Goal: Information Seeking & Learning: Learn about a topic

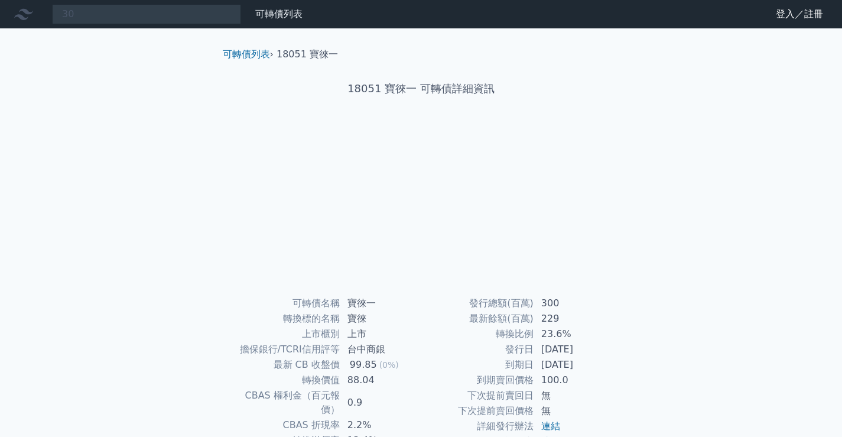
type input "3"
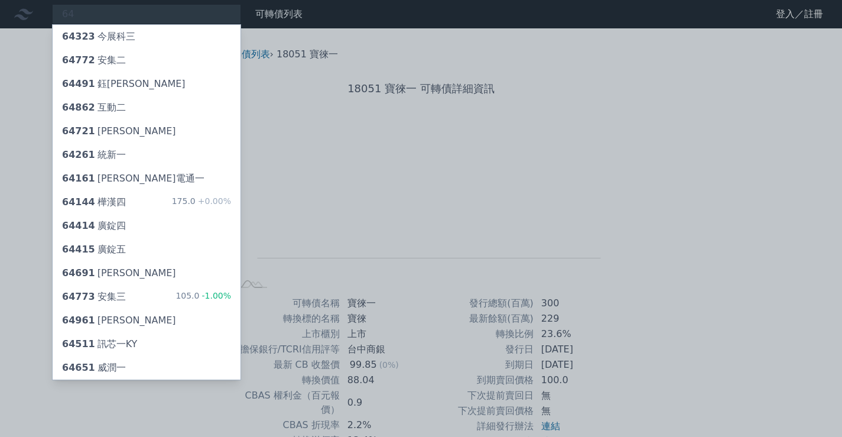
type input "6"
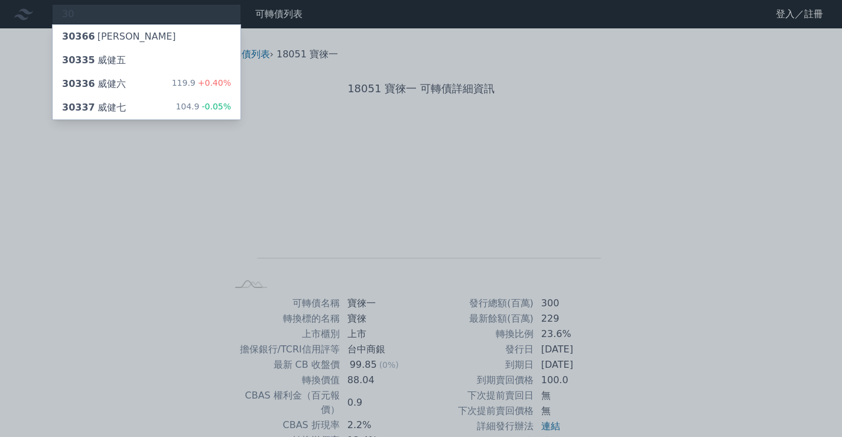
type input "3"
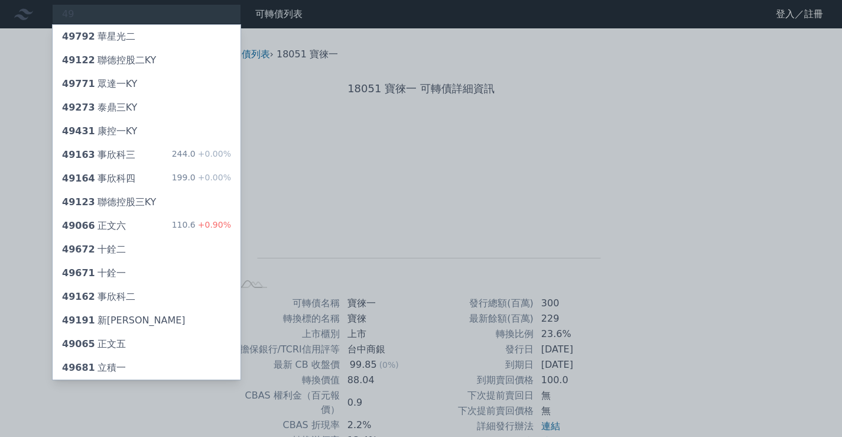
type input "4"
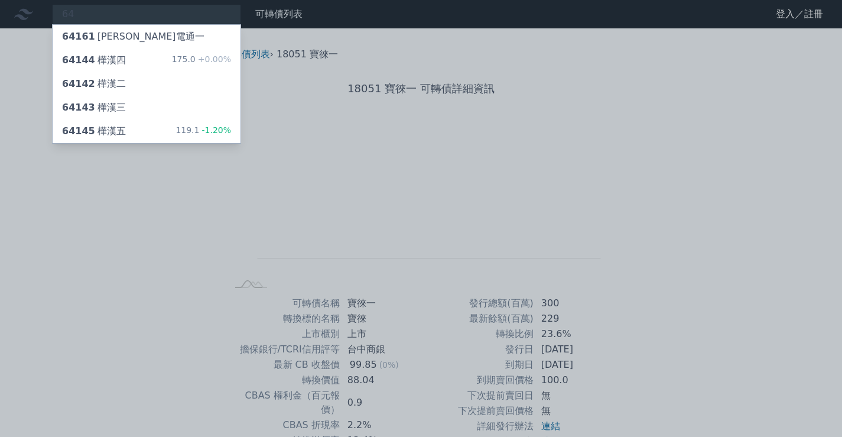
type input "6"
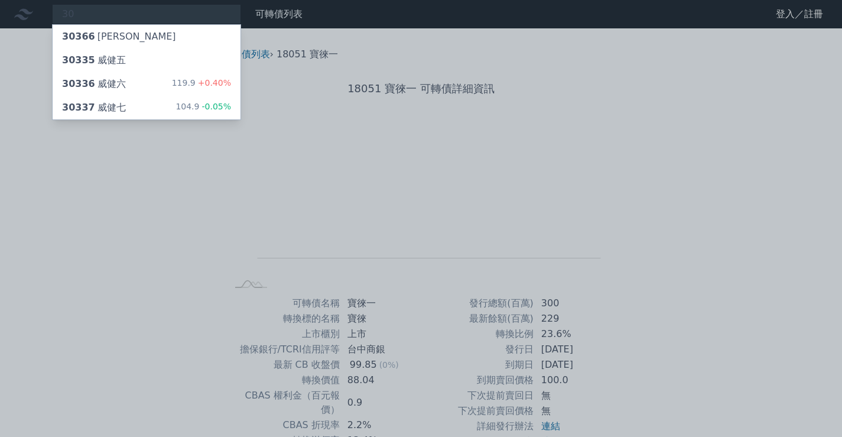
type input "3"
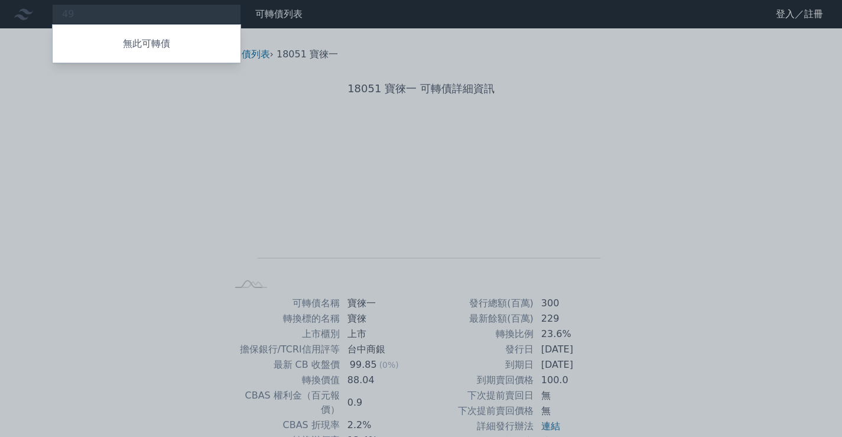
type input "4"
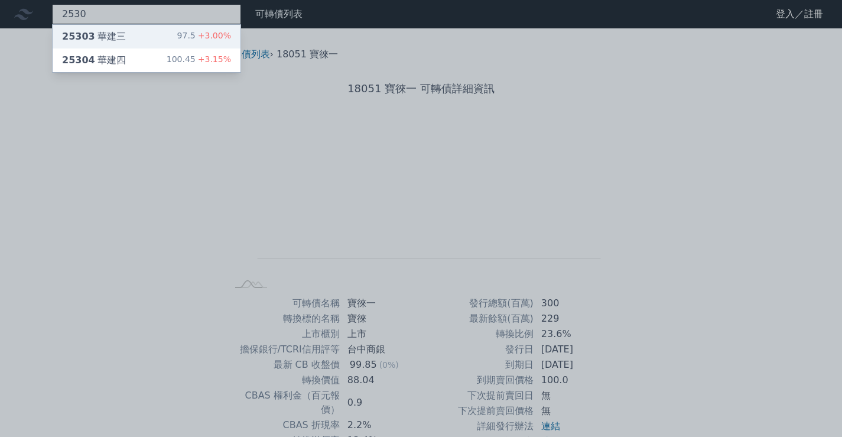
type input "2530"
click at [130, 37] on div "25303 華建三 97.5 +3.00%" at bounding box center [147, 37] width 188 height 24
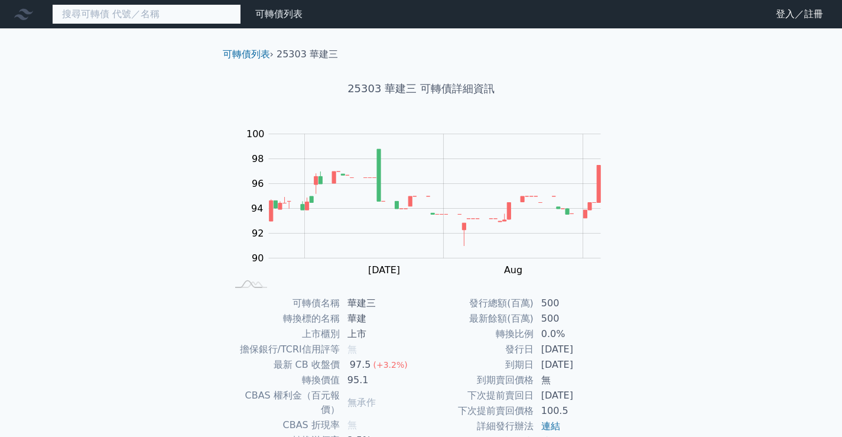
click at [115, 15] on input at bounding box center [146, 14] width 189 height 20
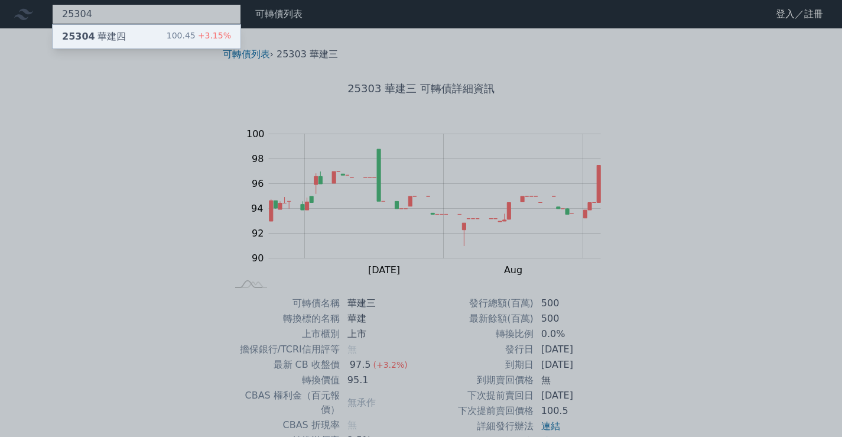
type input "25304"
click at [113, 38] on div "25304 華建四" at bounding box center [94, 37] width 64 height 14
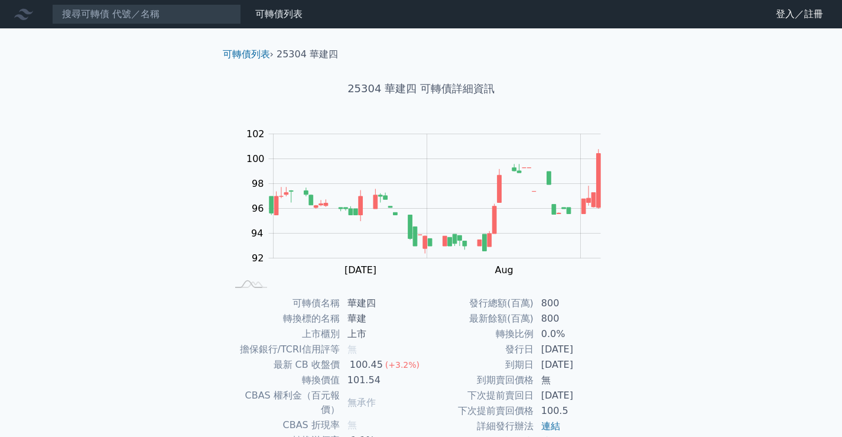
click at [386, 280] on rect at bounding box center [421, 207] width 378 height 165
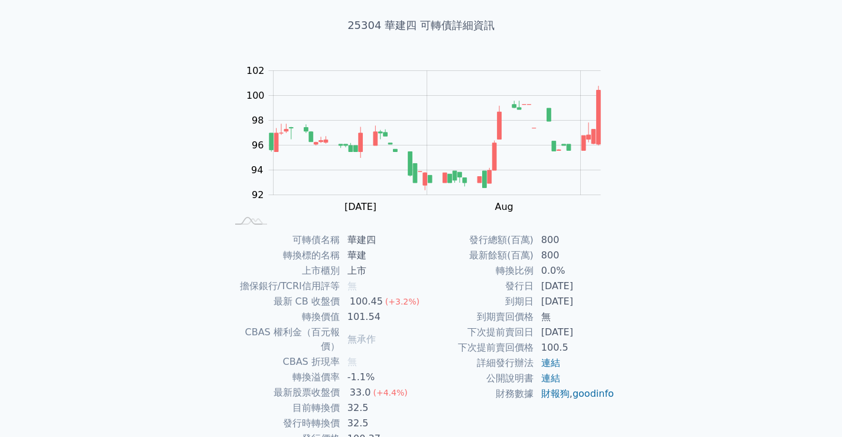
scroll to position [64, 0]
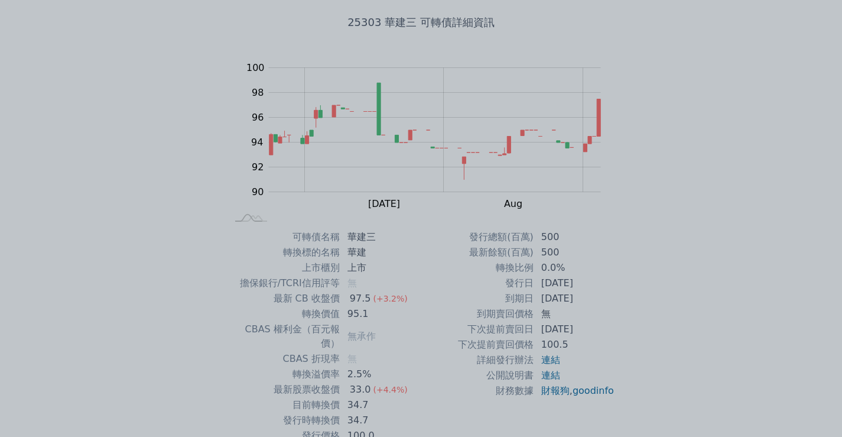
scroll to position [71, 0]
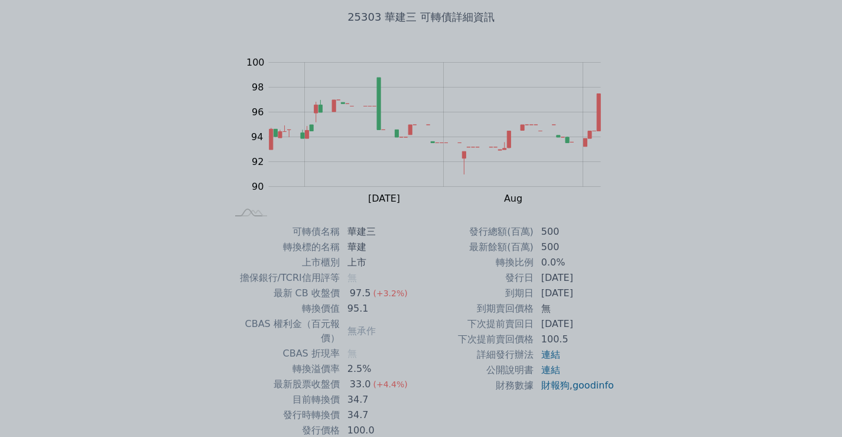
click at [734, 228] on div at bounding box center [421, 218] width 842 height 437
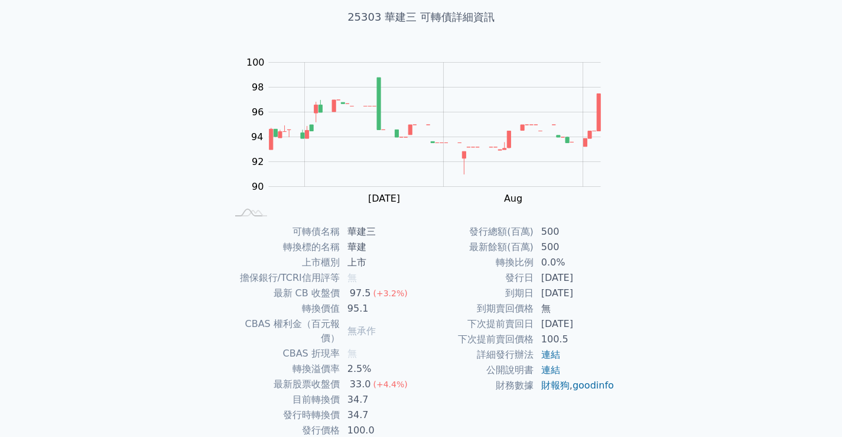
scroll to position [64, 0]
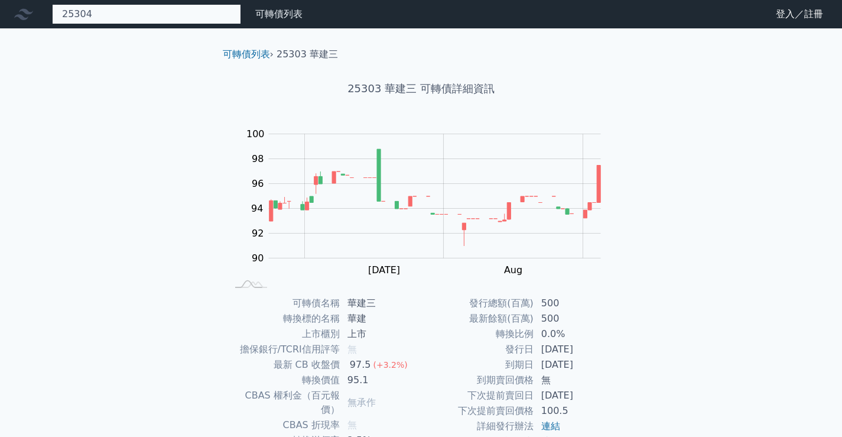
click at [169, 18] on div "25304 25304 華建四 100.45 +3.15%" at bounding box center [146, 14] width 189 height 20
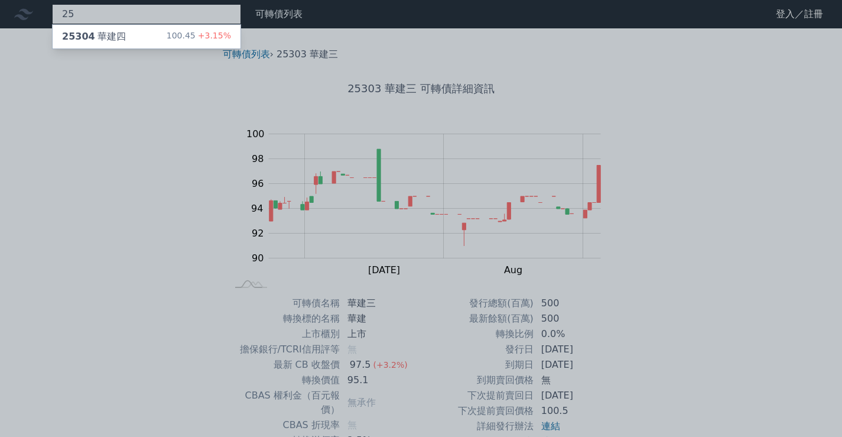
type input "2"
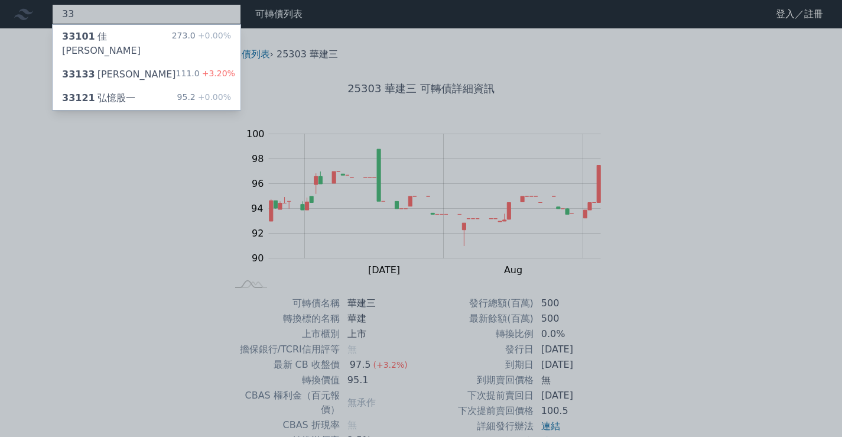
type input "3"
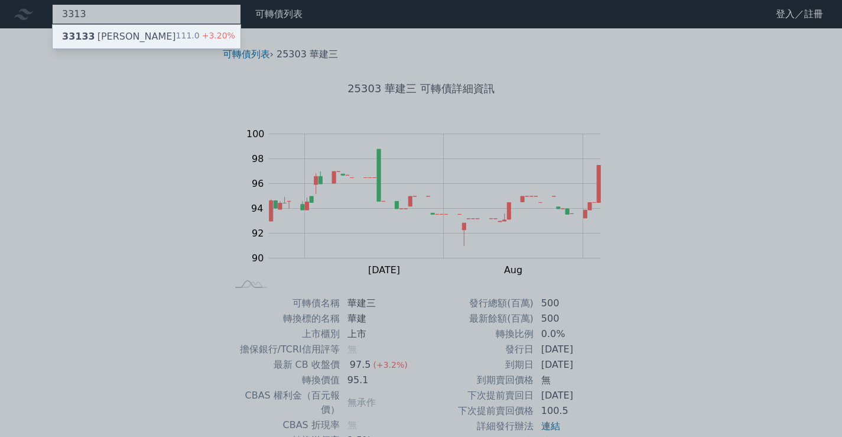
type input "3313"
click at [168, 27] on div "33133 斐成三 111.0 +3.20%" at bounding box center [147, 37] width 188 height 24
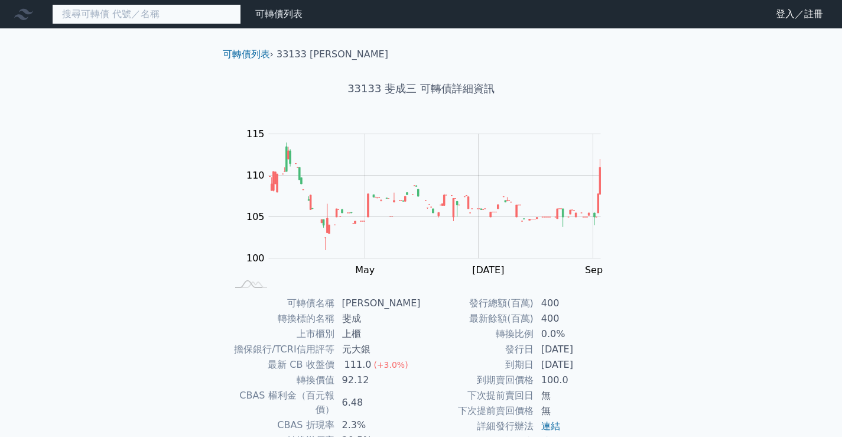
click at [174, 16] on input at bounding box center [146, 14] width 189 height 20
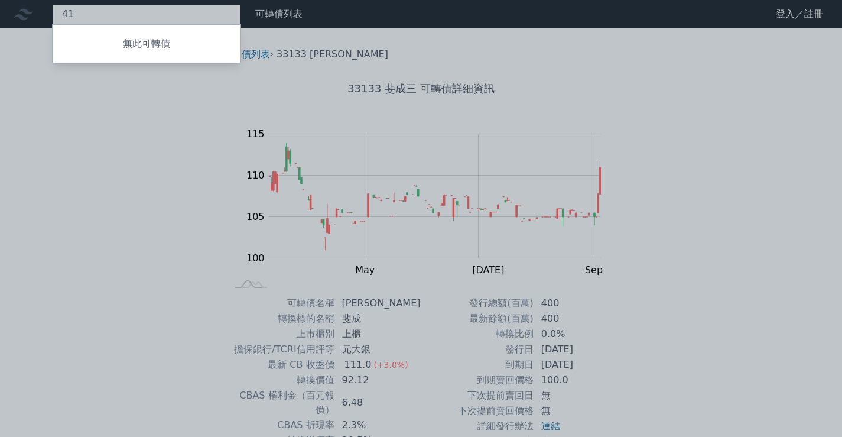
type input "4"
drag, startPoint x: 100, startPoint y: 11, endPoint x: 63, endPoint y: 9, distance: 37.3
click at [63, 9] on div at bounding box center [421, 218] width 842 height 437
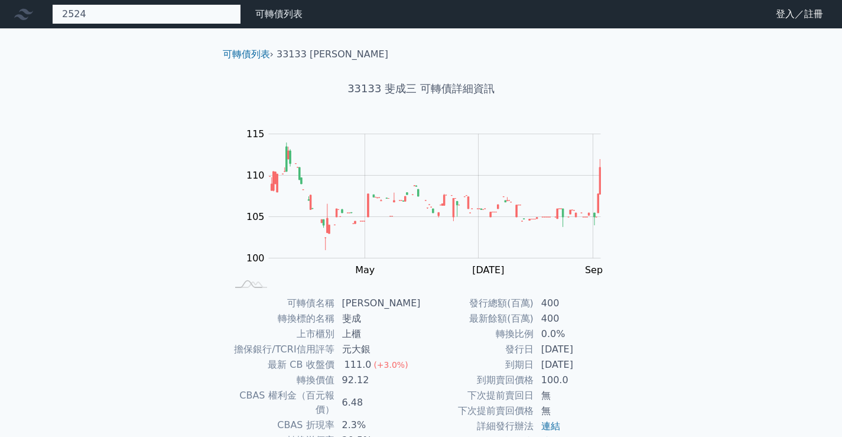
click at [106, 12] on div "2524 無此可轉債" at bounding box center [146, 14] width 189 height 20
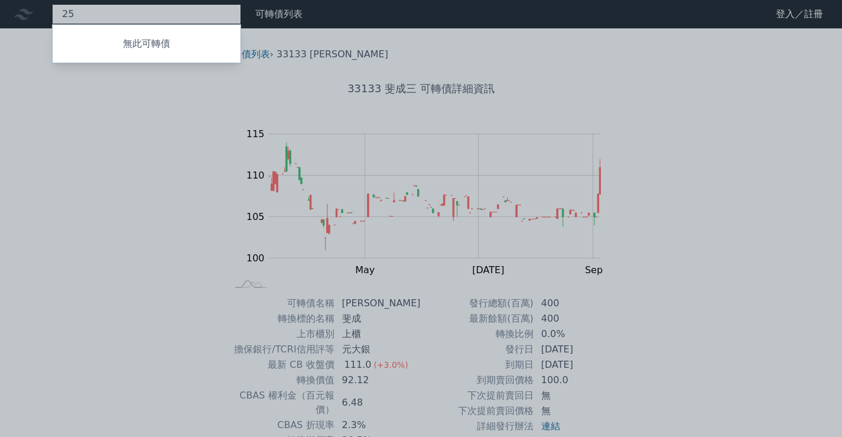
type input "2"
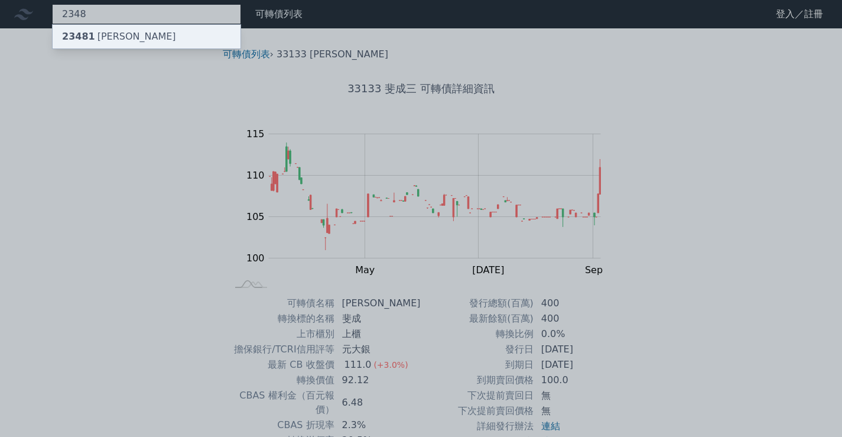
type input "2348"
click at [115, 31] on div "23481 [PERSON_NAME]" at bounding box center [119, 37] width 114 height 14
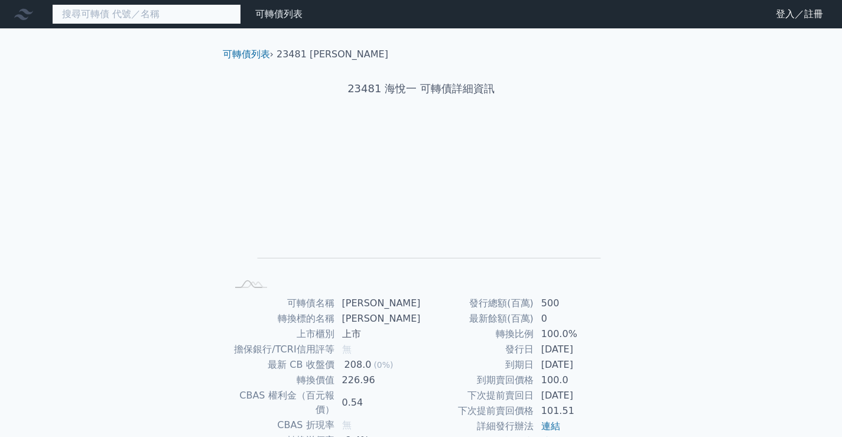
click at [127, 13] on input at bounding box center [146, 14] width 189 height 20
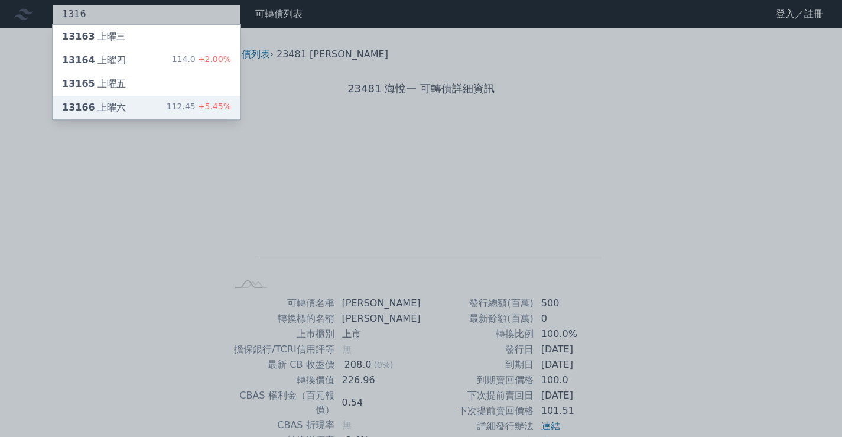
type input "1316"
click at [121, 104] on div "13166 上曜六 112.45 +5.45%" at bounding box center [147, 108] width 188 height 24
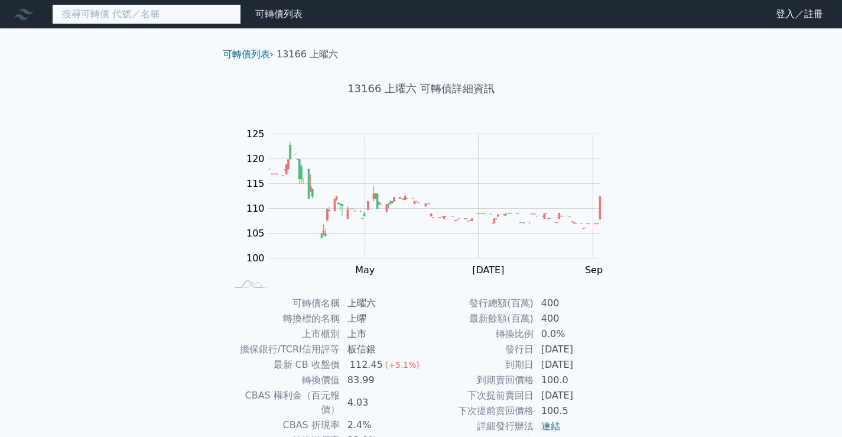
click at [109, 14] on input at bounding box center [146, 14] width 189 height 20
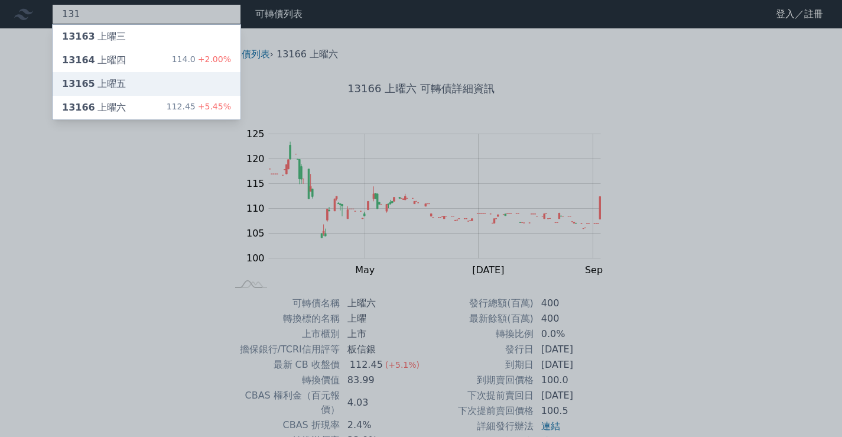
type input "131"
click at [108, 82] on div "13165 上曜五" at bounding box center [94, 84] width 64 height 14
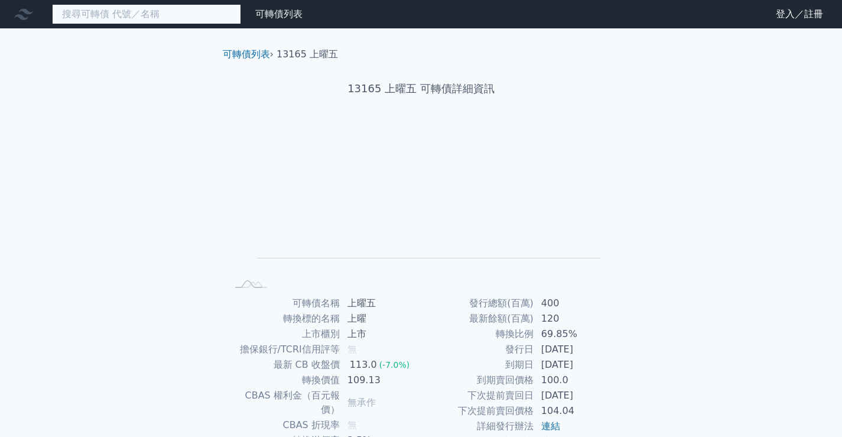
click at [100, 21] on input at bounding box center [146, 14] width 189 height 20
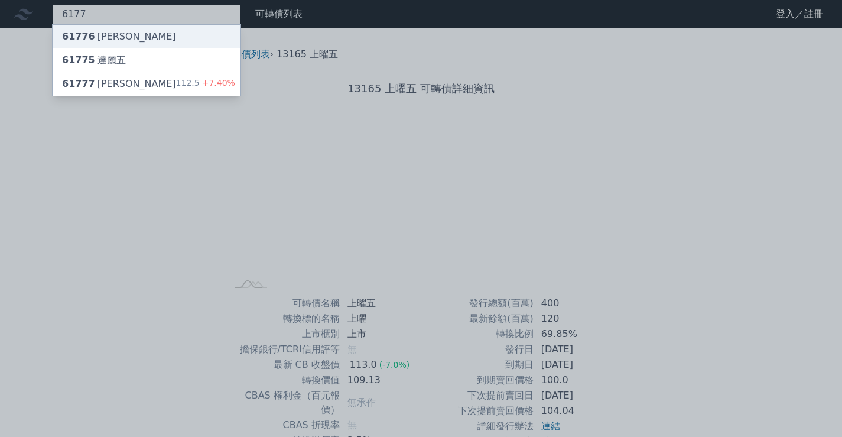
type input "6177"
click at [126, 40] on div "61776 [PERSON_NAME]" at bounding box center [147, 37] width 188 height 24
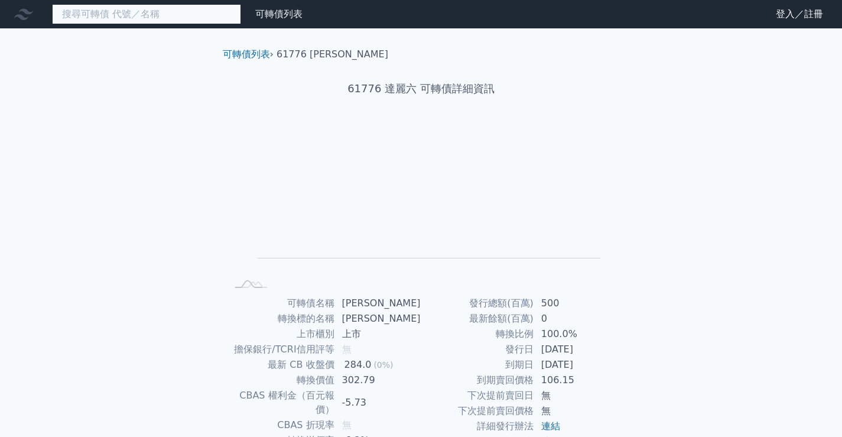
click at [110, 11] on input at bounding box center [146, 14] width 189 height 20
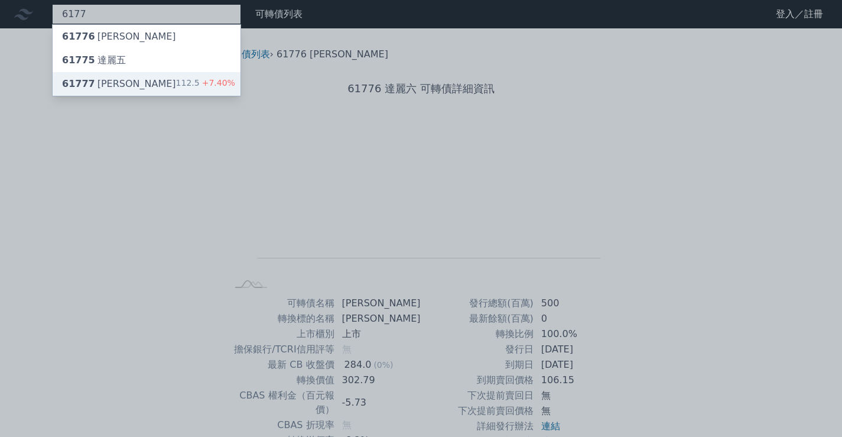
type input "6177"
click at [131, 80] on div "61777 達麗七 112.5 +7.40%" at bounding box center [147, 84] width 188 height 24
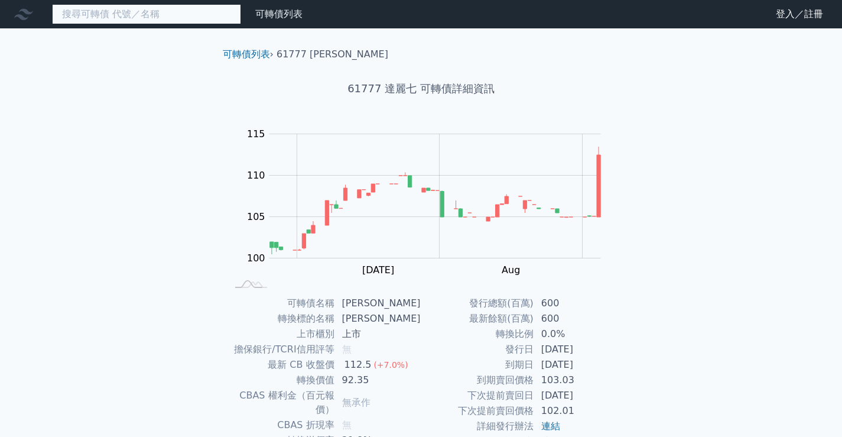
click at [111, 13] on input at bounding box center [146, 14] width 189 height 20
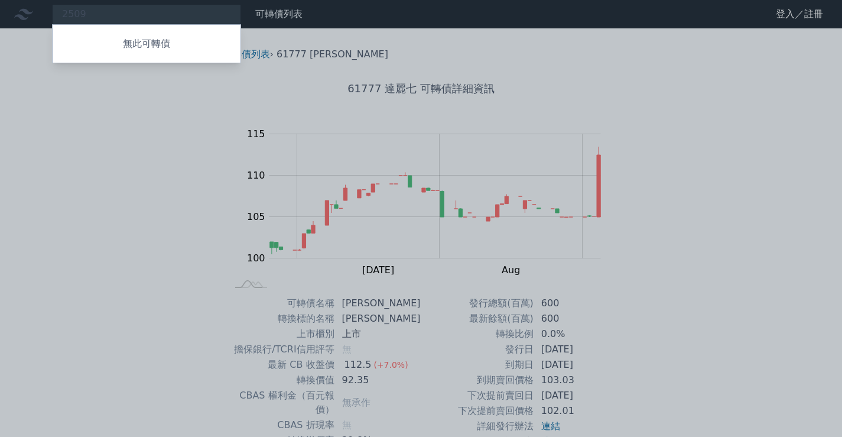
drag, startPoint x: 133, startPoint y: 13, endPoint x: 80, endPoint y: 15, distance: 52.6
click at [126, 15] on div at bounding box center [421, 218] width 842 height 437
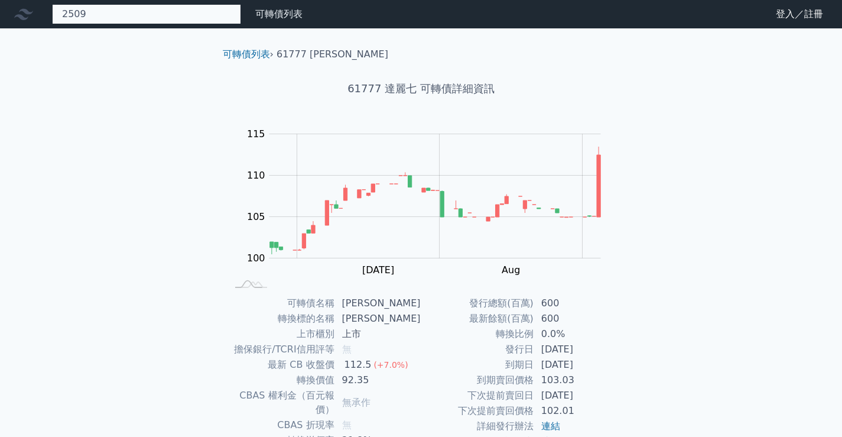
click at [81, 22] on div "2509 無此可轉債" at bounding box center [146, 14] width 189 height 20
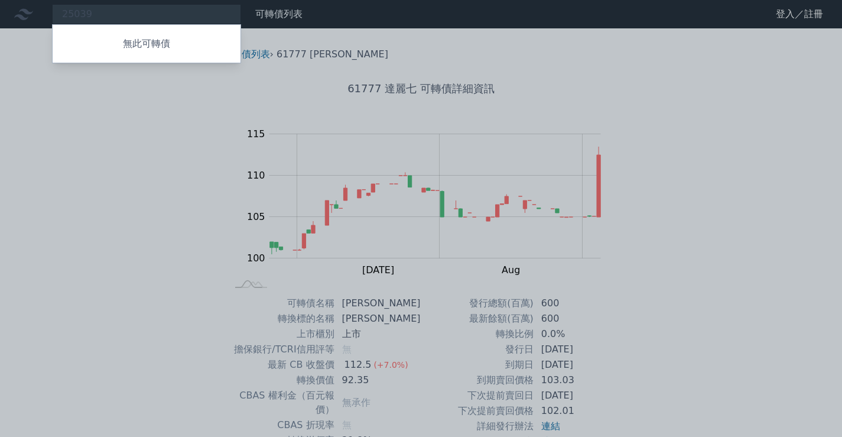
click at [98, 15] on div at bounding box center [421, 218] width 842 height 437
click at [98, 10] on div "25039 無此可轉債" at bounding box center [146, 14] width 189 height 20
type input "2"
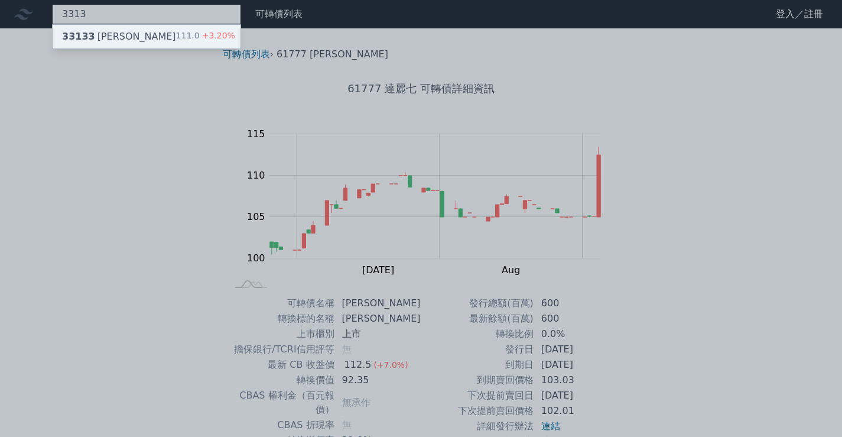
type input "3313"
click at [97, 32] on div "33133 [PERSON_NAME]" at bounding box center [119, 37] width 114 height 14
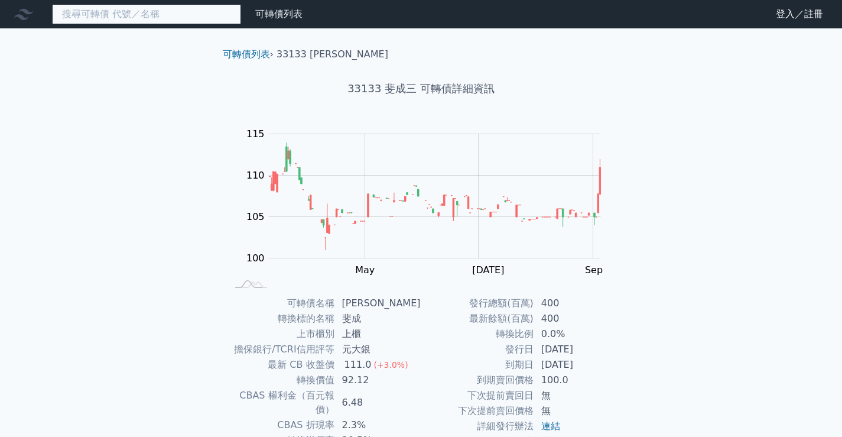
click at [159, 15] on input at bounding box center [146, 14] width 189 height 20
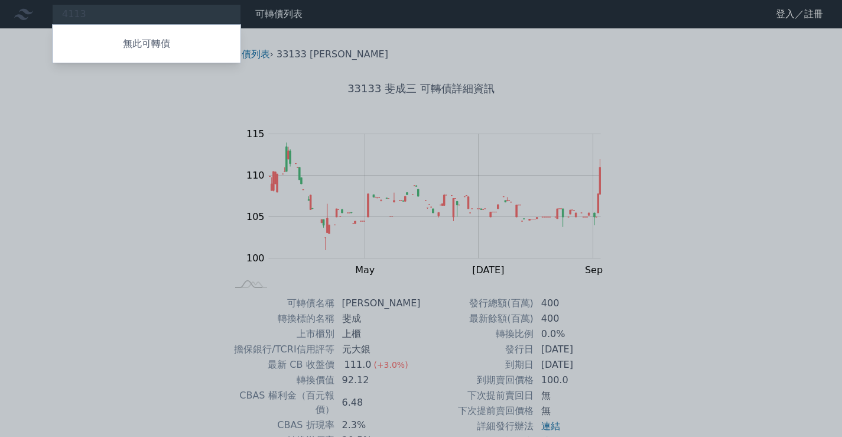
drag, startPoint x: 117, startPoint y: 16, endPoint x: 33, endPoint y: 16, distance: 83.9
click at [33, 16] on div at bounding box center [421, 218] width 842 height 437
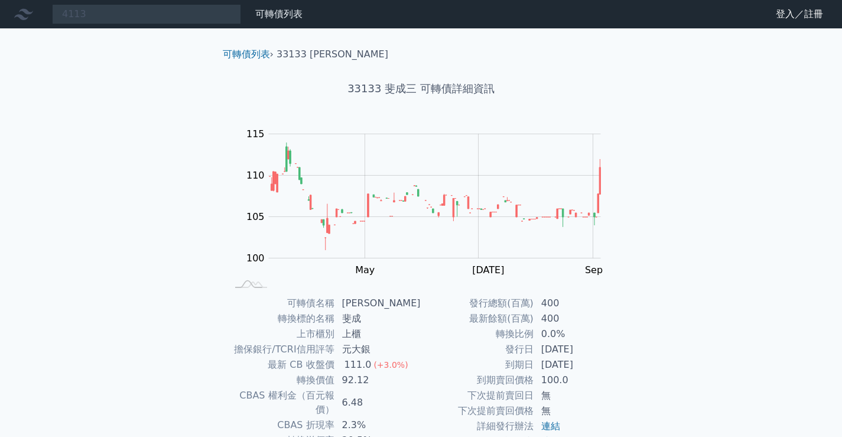
click at [33, 16] on div at bounding box center [26, 14] width 38 height 19
click at [62, 18] on div "4113 無此可轉債" at bounding box center [146, 14] width 189 height 20
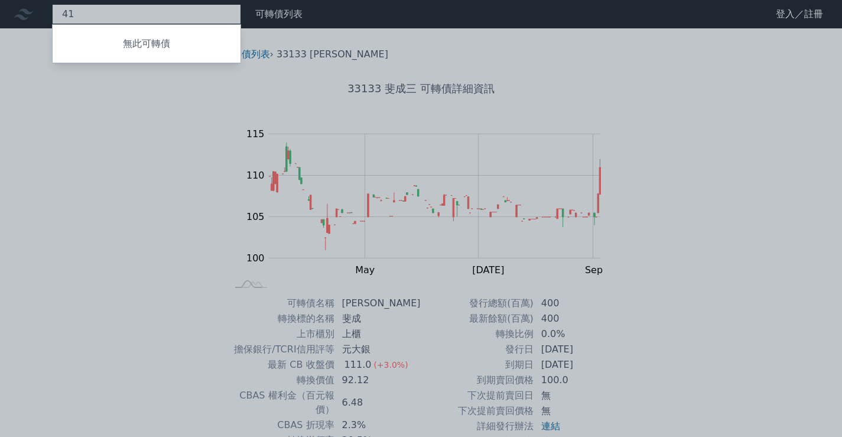
type input "4"
drag, startPoint x: 110, startPoint y: 12, endPoint x: 40, endPoint y: 17, distance: 70.4
click at [40, 17] on div at bounding box center [421, 218] width 842 height 437
click at [87, 11] on div "2524 無此可轉債" at bounding box center [146, 14] width 189 height 20
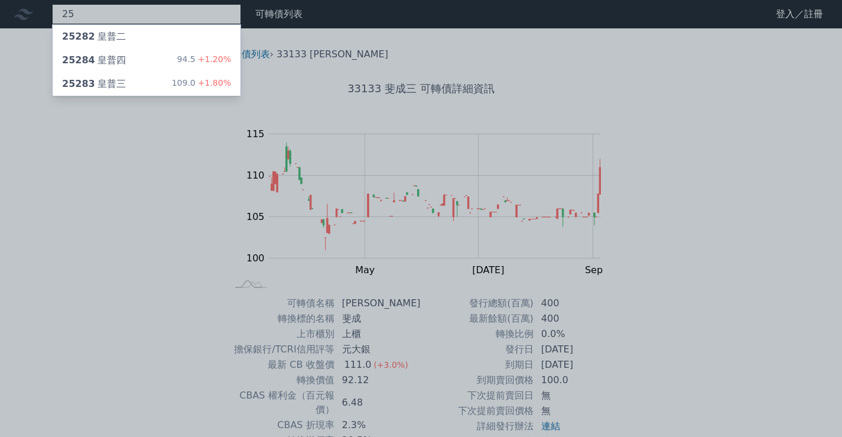
type input "2"
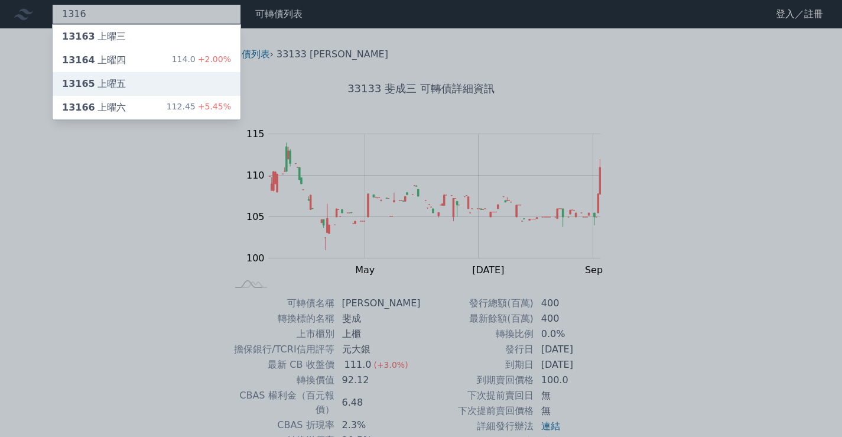
type input "1316"
click at [128, 86] on div "13165 上曜五" at bounding box center [147, 84] width 188 height 24
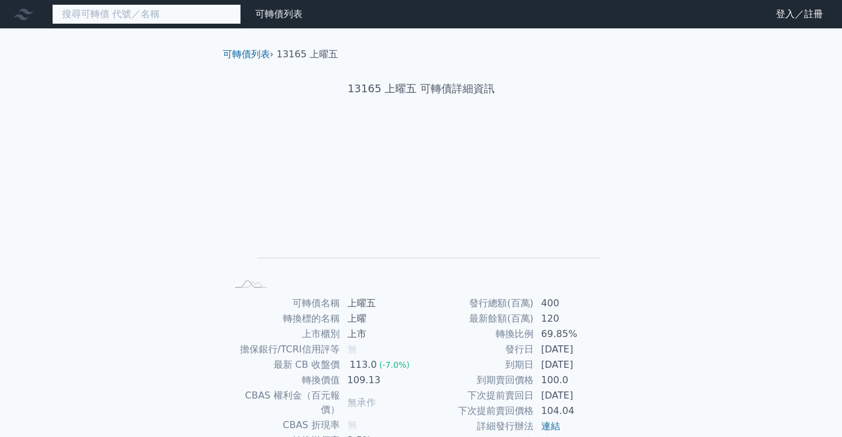
click at [102, 20] on input at bounding box center [146, 14] width 189 height 20
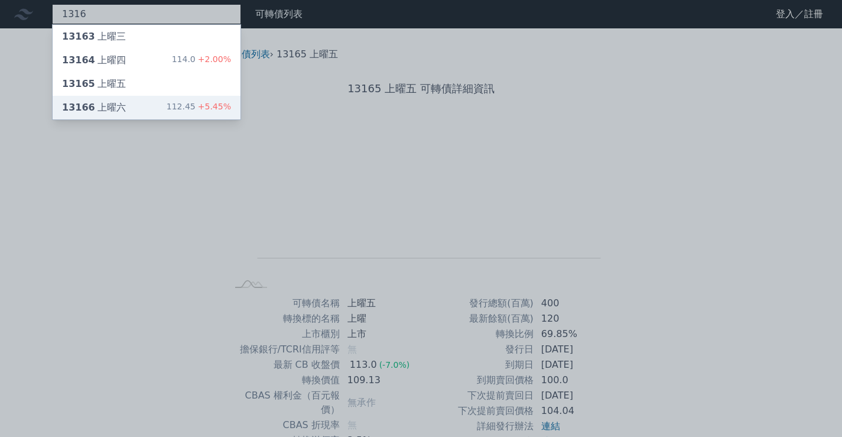
type input "1316"
click at [116, 108] on div "13166 上曜六" at bounding box center [94, 107] width 64 height 14
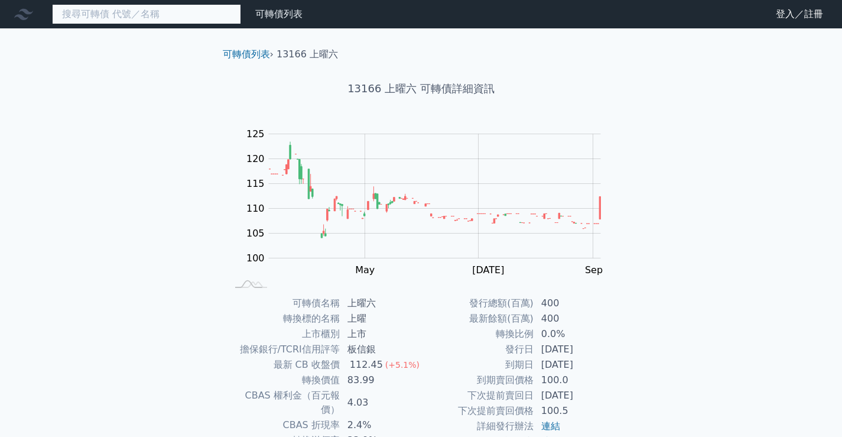
click at [145, 17] on input at bounding box center [146, 14] width 189 height 20
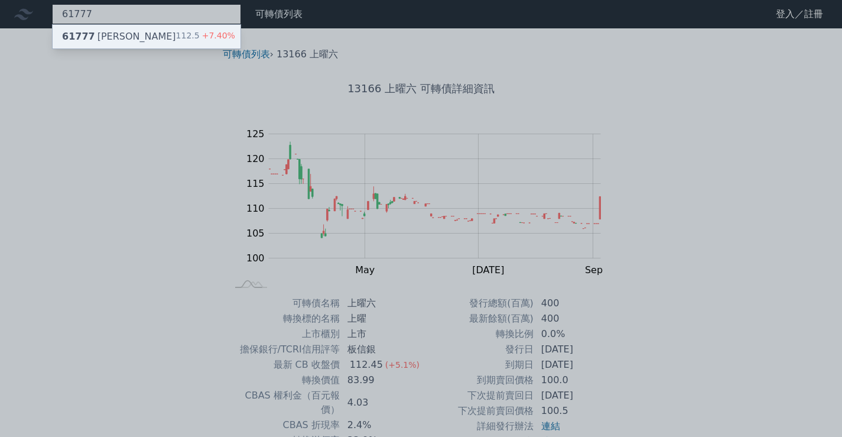
type input "61777"
click at [186, 39] on div "112.5 +7.40%" at bounding box center [205, 37] width 59 height 14
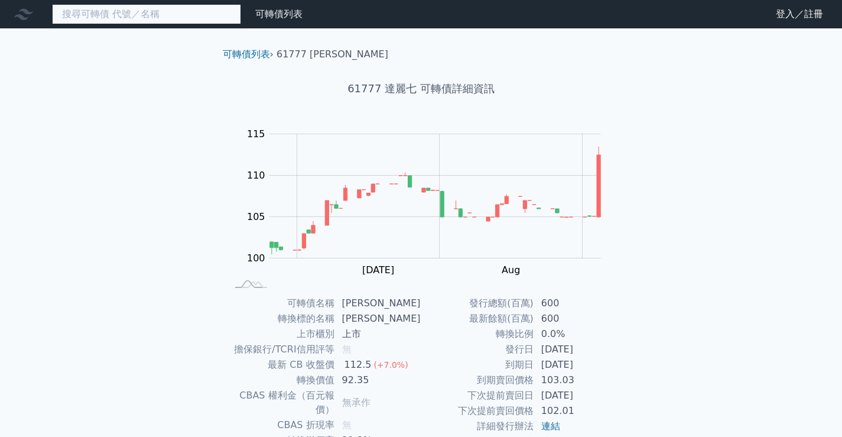
click at [142, 18] on input at bounding box center [146, 14] width 189 height 20
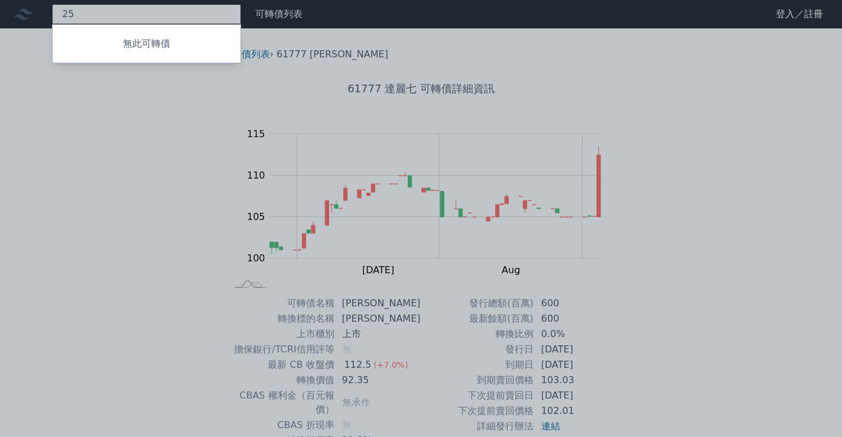
type input "2"
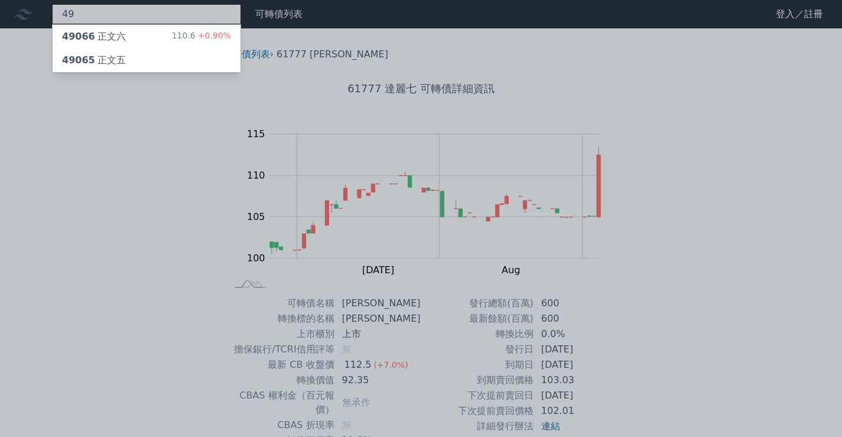
type input "4"
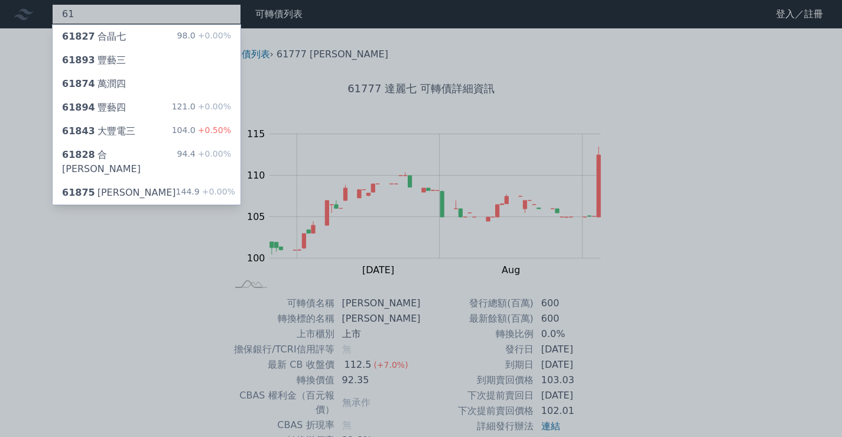
type input "6"
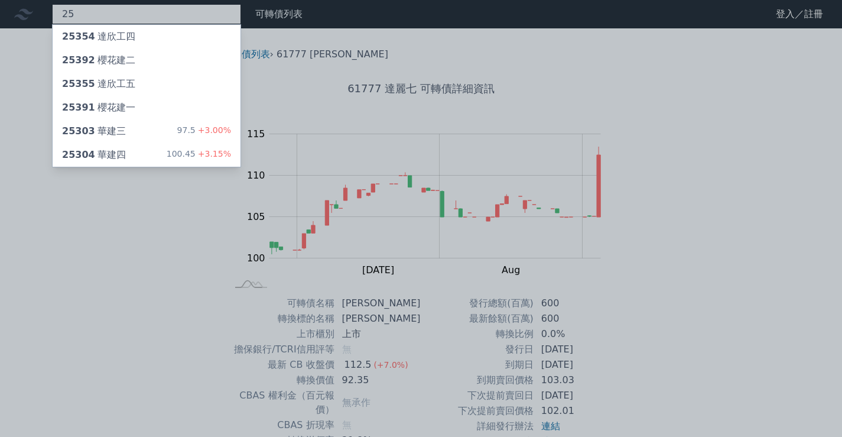
type input "2"
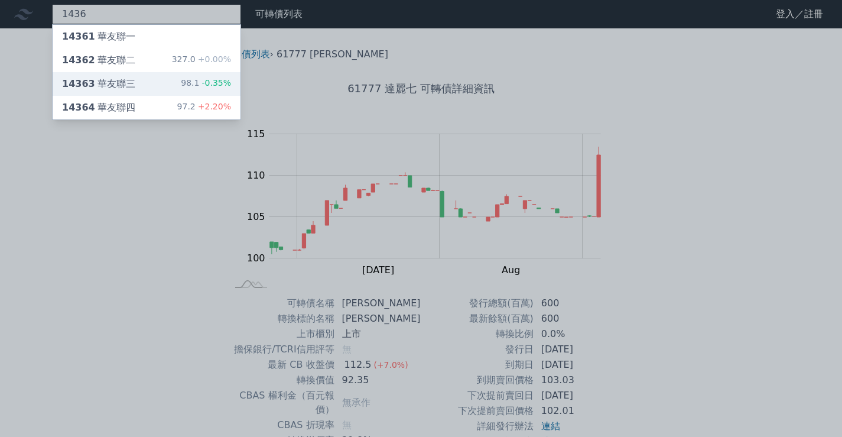
type input "1436"
click at [132, 82] on div "14363 華友聯三 98.1 -0.35%" at bounding box center [147, 84] width 188 height 24
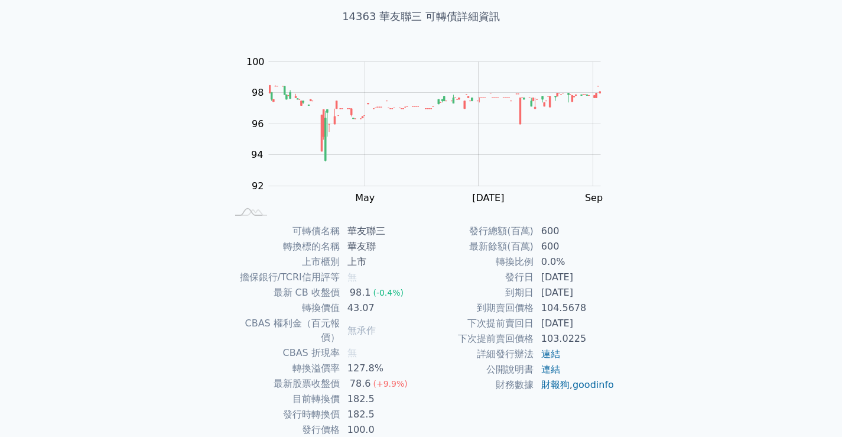
scroll to position [110, 0]
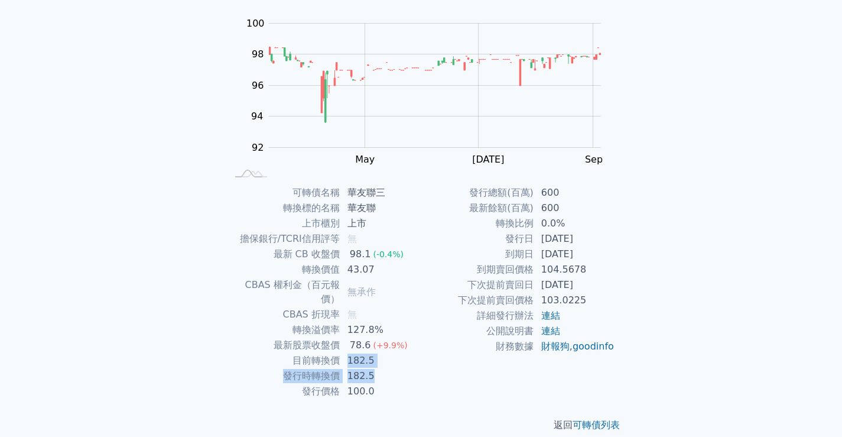
drag, startPoint x: 349, startPoint y: 349, endPoint x: 380, endPoint y: 357, distance: 31.8
click at [380, 357] on tbody "可轉債名稱 華友聯三 轉換標的名稱 華友聯 上市櫃別 上市 擔保銀行/TCRI信用評等 無 最新 CB 收盤價 98.1 (-0.4%) 轉換價值 43.07…" at bounding box center [324, 292] width 194 height 214
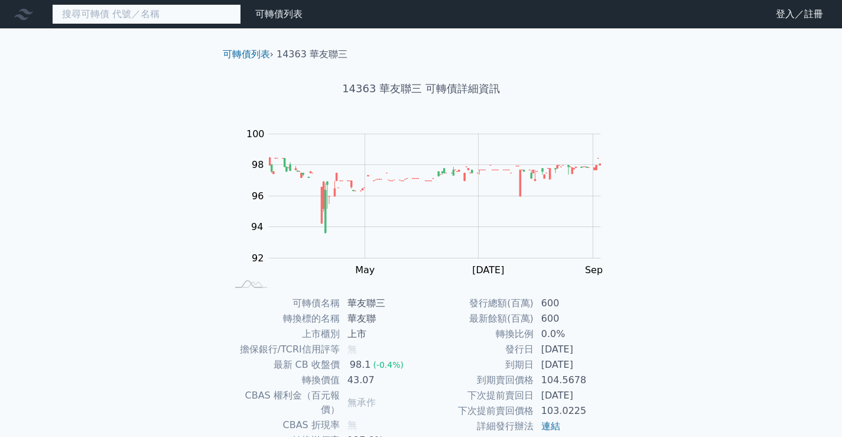
click at [168, 17] on input at bounding box center [146, 14] width 189 height 20
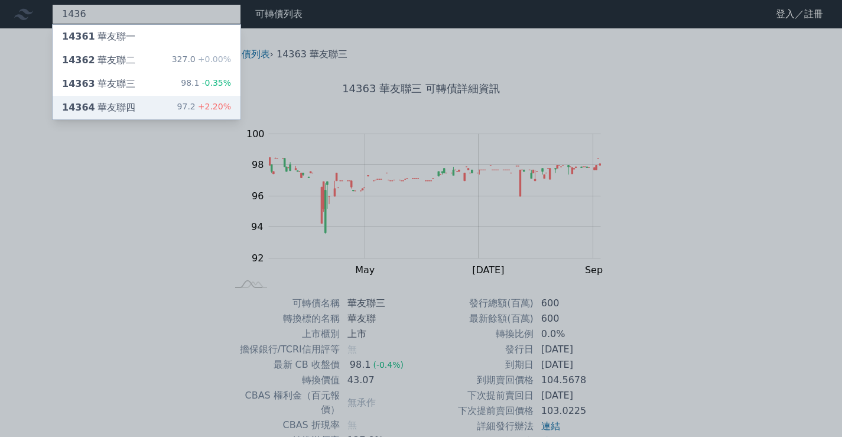
type input "1436"
click at [145, 99] on div "14364 華友聯四 97.2 +2.20%" at bounding box center [147, 108] width 188 height 24
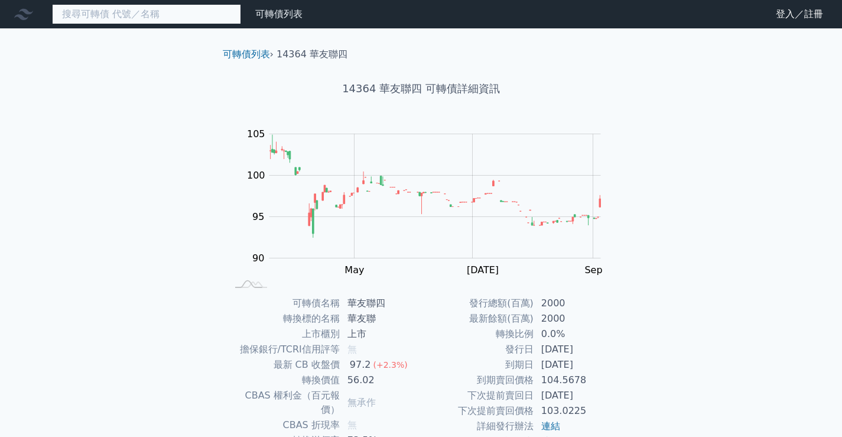
click at [125, 6] on input at bounding box center [146, 14] width 189 height 20
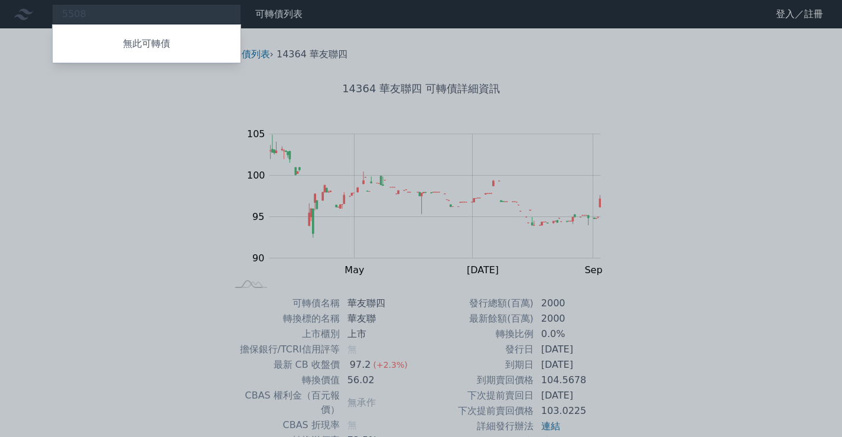
drag, startPoint x: 90, startPoint y: 13, endPoint x: 28, endPoint y: 11, distance: 62.1
click at [28, 11] on div at bounding box center [421, 218] width 842 height 437
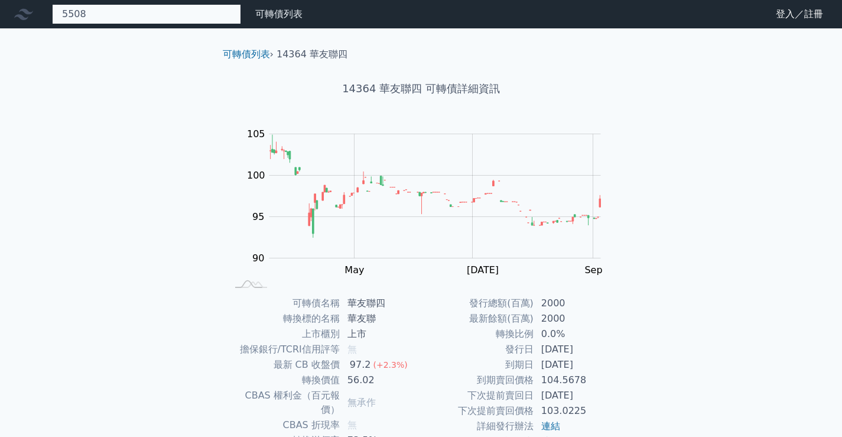
click at [91, 15] on div "5508 無此可轉債" at bounding box center [146, 14] width 189 height 20
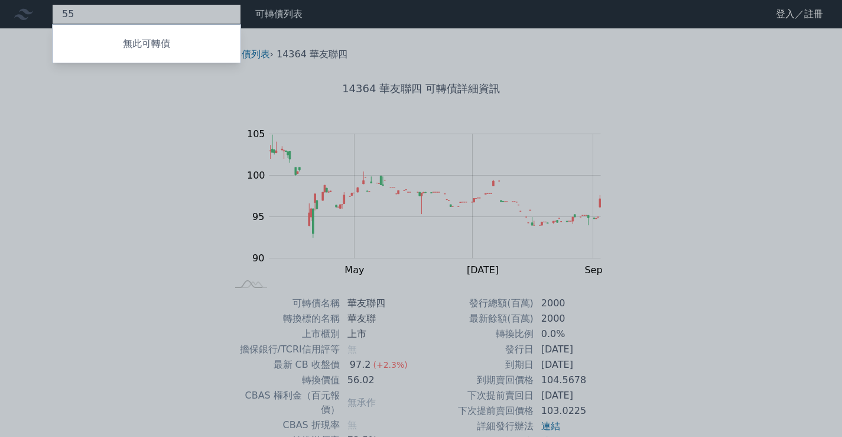
type input "5"
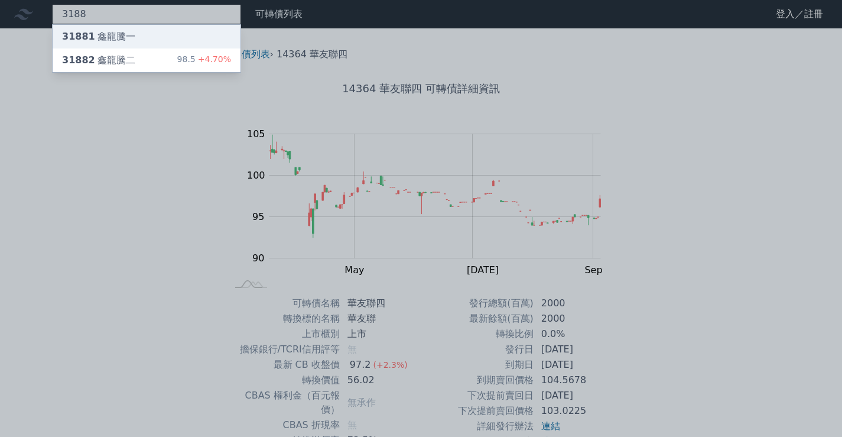
type input "3188"
click at [137, 35] on div "31881 鑫[PERSON_NAME]" at bounding box center [147, 37] width 188 height 24
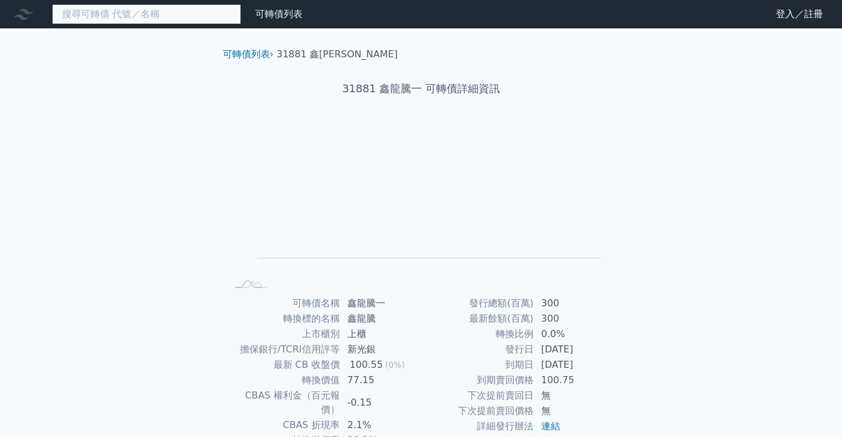
click at [124, 15] on input at bounding box center [146, 14] width 189 height 20
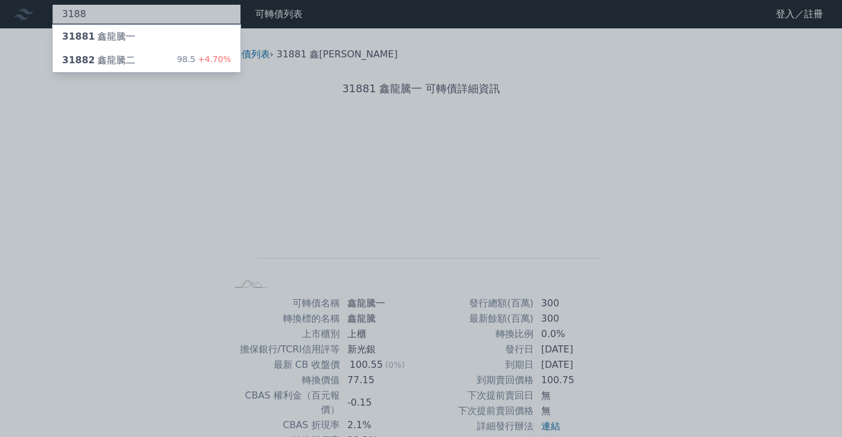
type input "3188"
click at [132, 52] on div "31882 鑫龍騰二 98.5 +4.70%" at bounding box center [147, 60] width 188 height 24
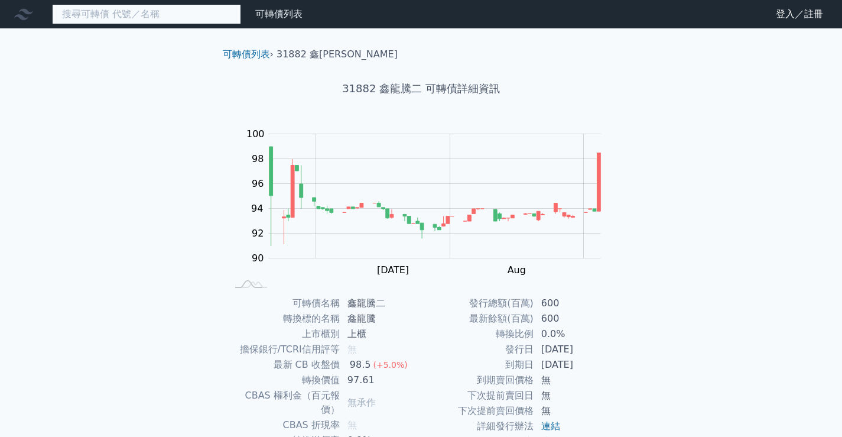
click at [170, 9] on input at bounding box center [146, 14] width 189 height 20
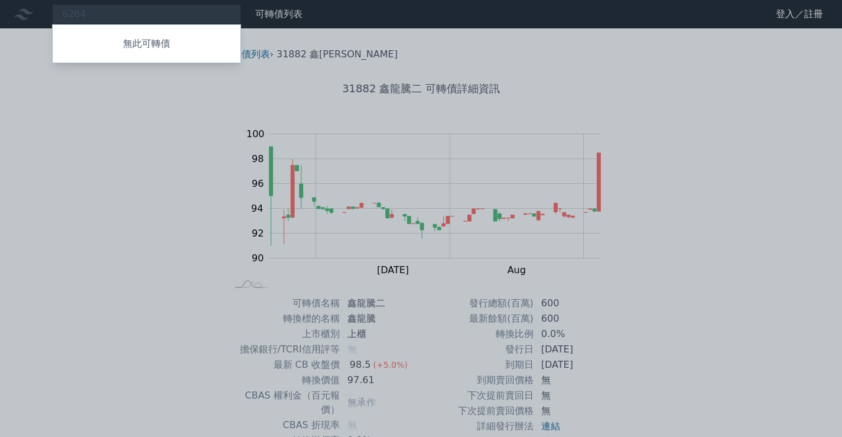
drag, startPoint x: 114, startPoint y: 8, endPoint x: 48, endPoint y: 8, distance: 65.6
click at [48, 8] on div at bounding box center [421, 218] width 842 height 437
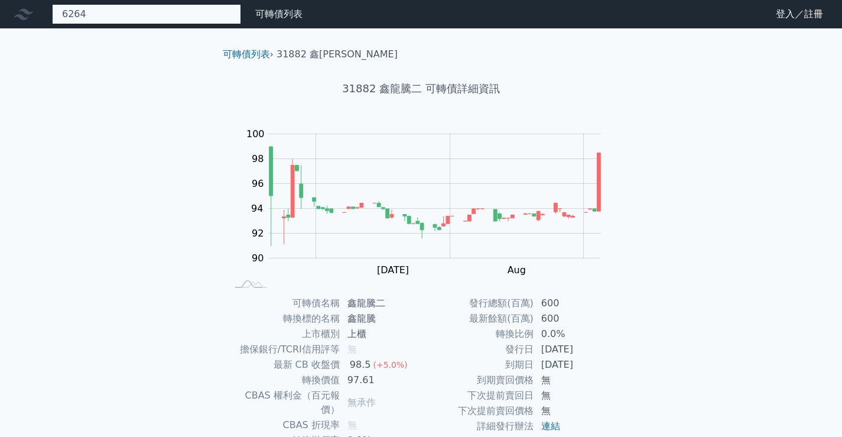
click at [89, 13] on div "6264 無此可轉債" at bounding box center [146, 14] width 189 height 20
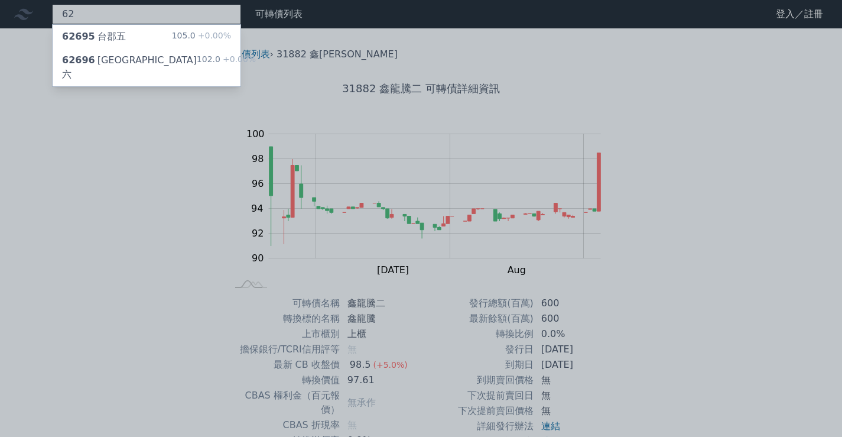
type input "6"
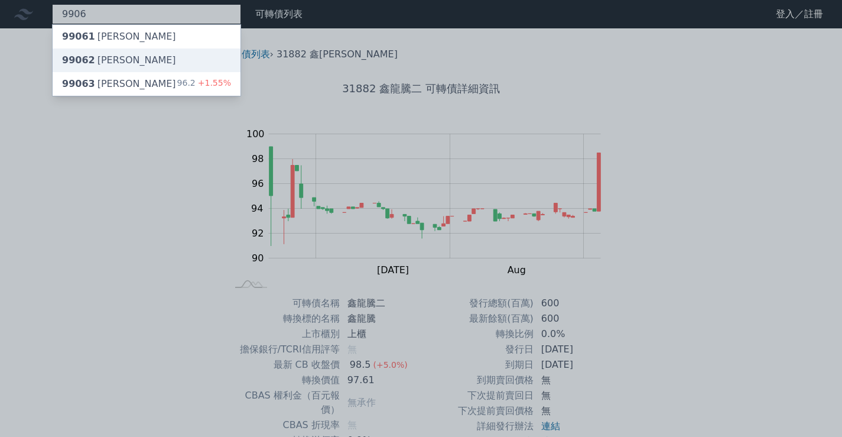
type input "9906"
click at [110, 61] on div "99062 [PERSON_NAME]" at bounding box center [119, 60] width 114 height 14
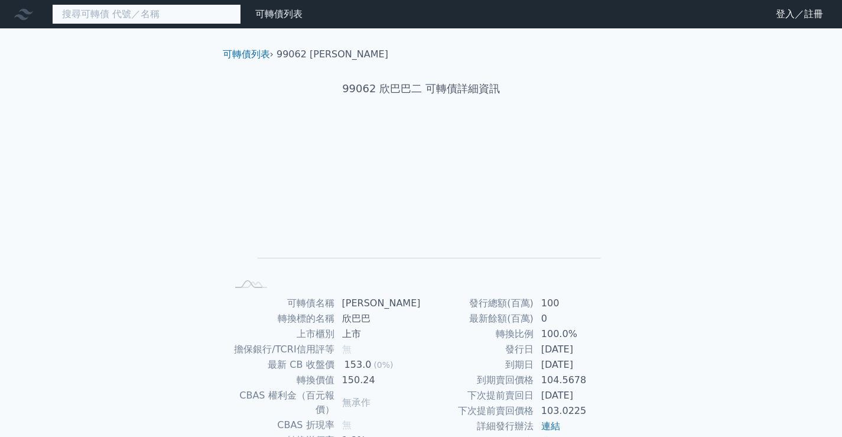
click at [122, 15] on input at bounding box center [146, 14] width 189 height 20
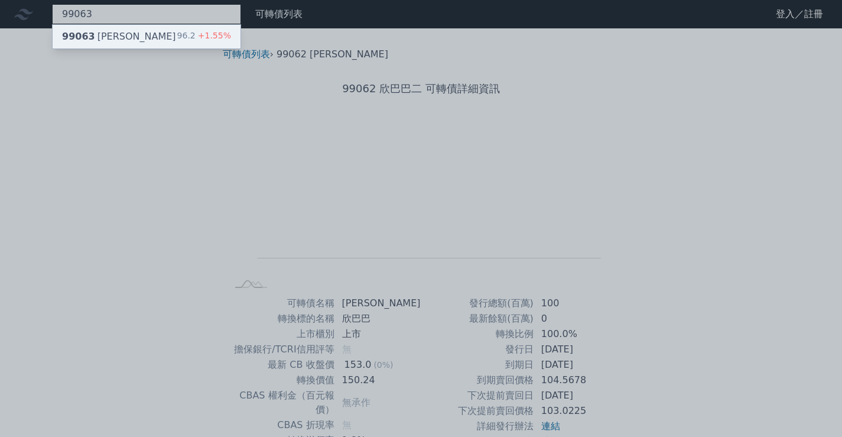
type input "99063"
click at [127, 43] on div "99063 [PERSON_NAME]" at bounding box center [119, 37] width 114 height 14
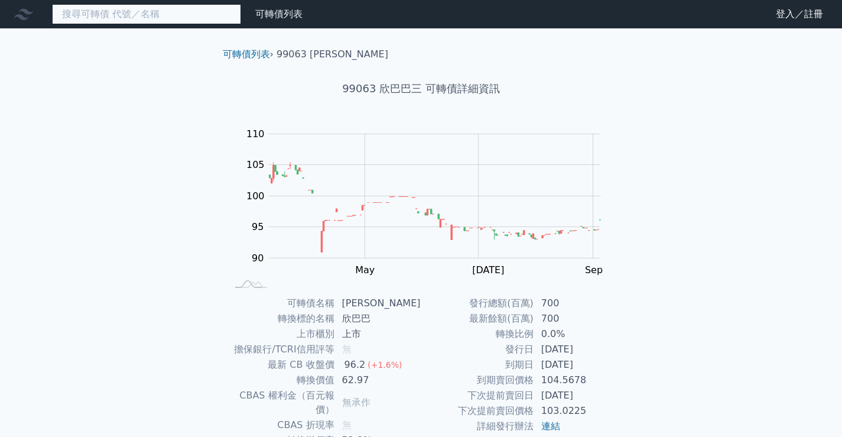
click at [170, 8] on input at bounding box center [146, 14] width 189 height 20
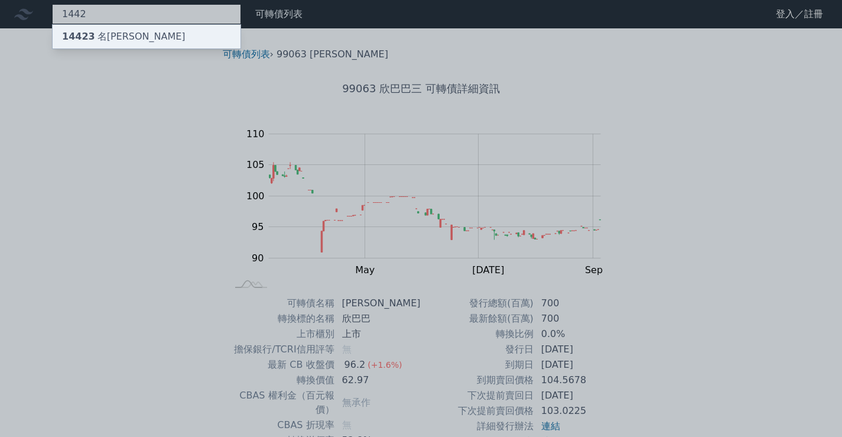
type input "1442"
click at [162, 38] on div "14423 名[PERSON_NAME]" at bounding box center [147, 37] width 188 height 24
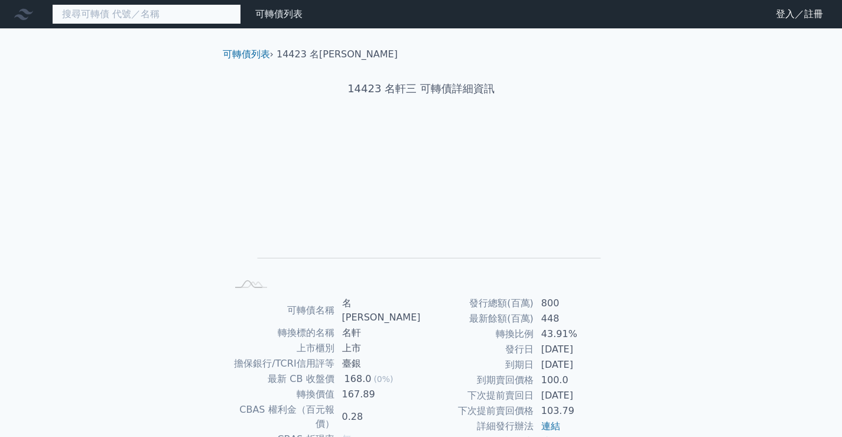
click at [96, 9] on input at bounding box center [146, 14] width 189 height 20
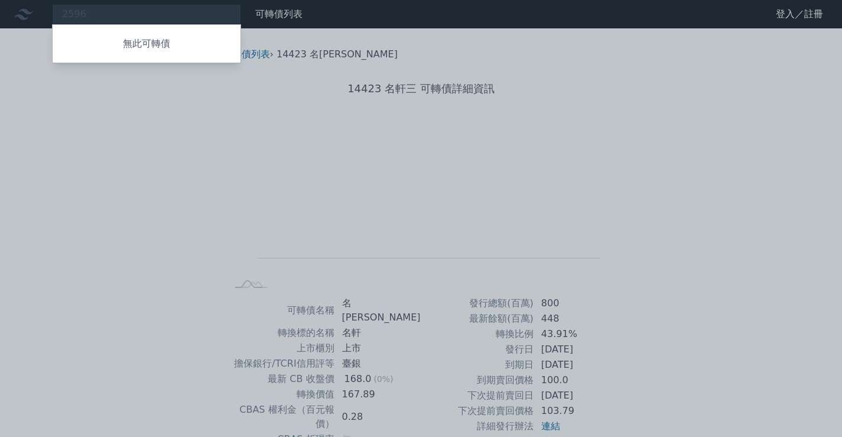
drag, startPoint x: 122, startPoint y: 9, endPoint x: 58, endPoint y: 14, distance: 64.0
click at [58, 14] on div at bounding box center [421, 218] width 842 height 437
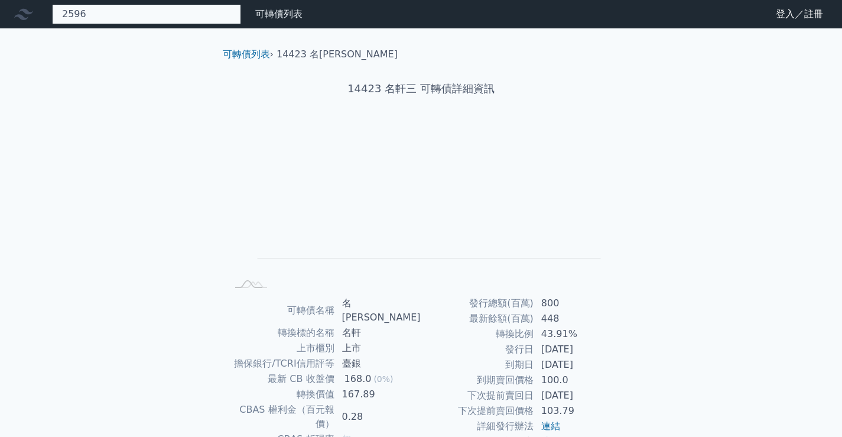
click at [76, 15] on div "2596 無此可轉債" at bounding box center [146, 14] width 189 height 20
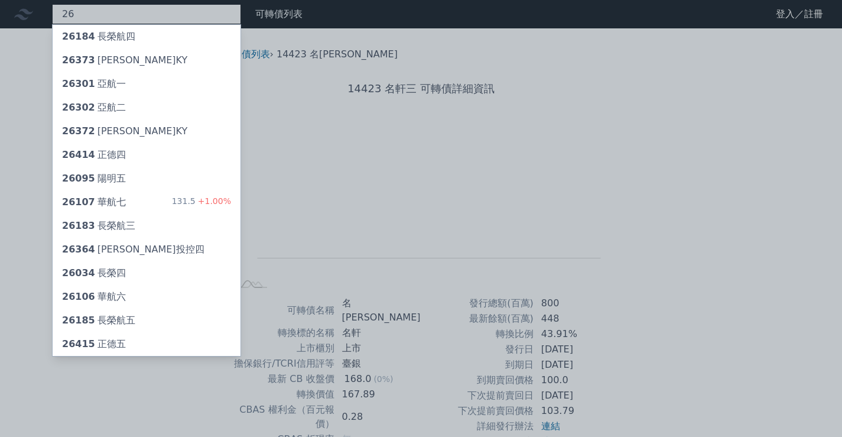
type input "2"
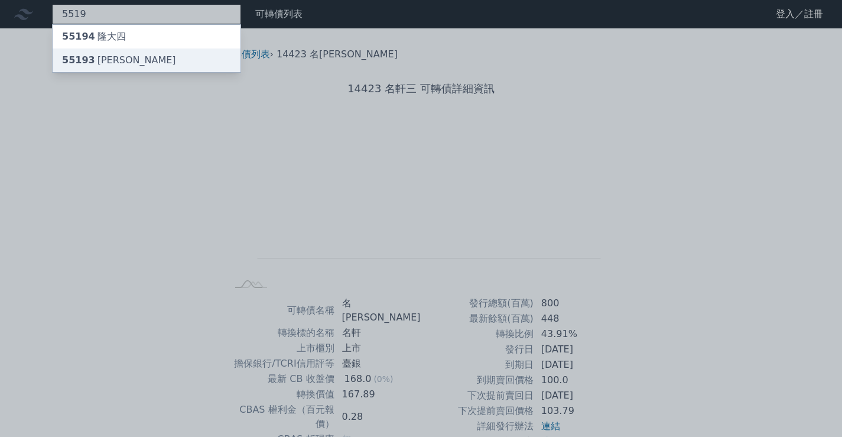
type input "5519"
click at [132, 61] on div "55193 [PERSON_NAME]" at bounding box center [147, 60] width 188 height 24
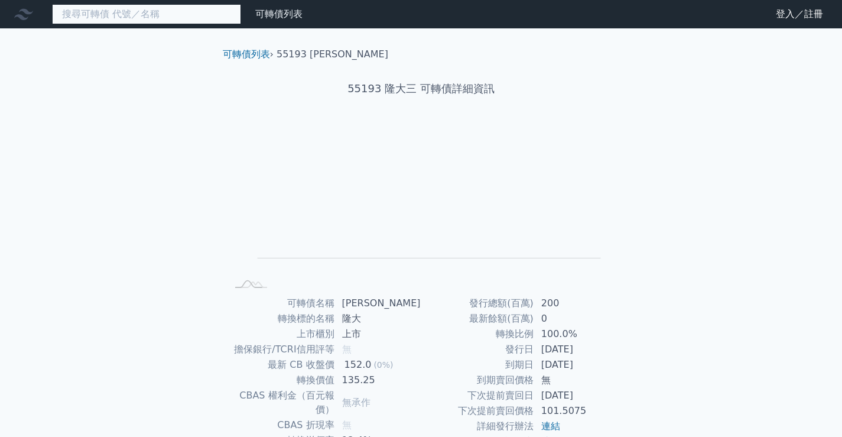
click at [112, 14] on input at bounding box center [146, 14] width 189 height 20
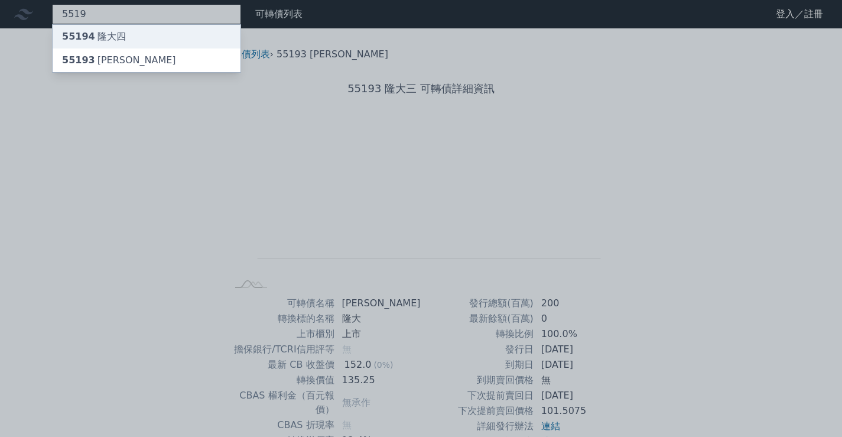
type input "5519"
click at [118, 39] on div "55194 隆大四" at bounding box center [94, 37] width 64 height 14
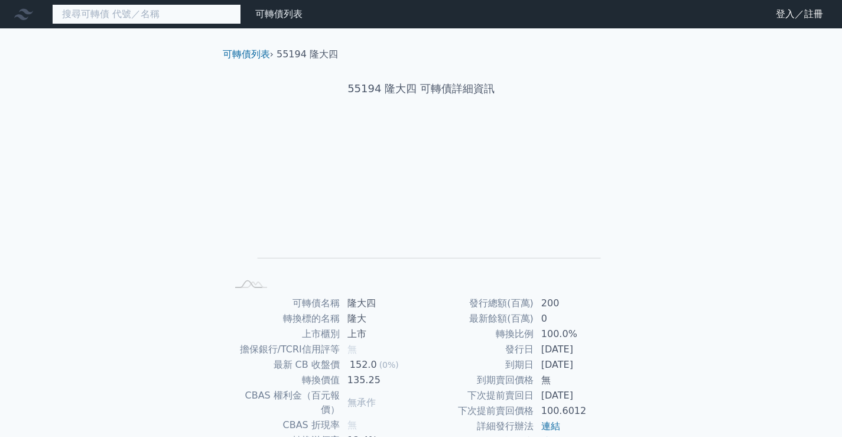
click at [106, 17] on input at bounding box center [146, 14] width 189 height 20
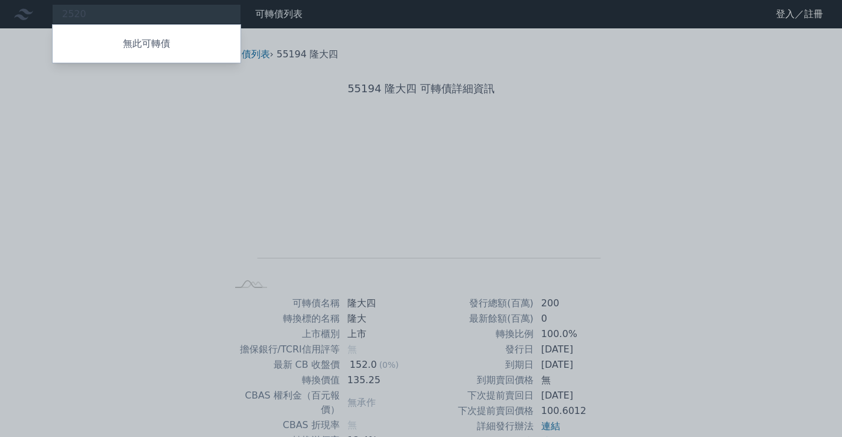
drag, startPoint x: 125, startPoint y: 16, endPoint x: 90, endPoint y: 14, distance: 34.9
click at [92, 15] on div at bounding box center [421, 218] width 842 height 437
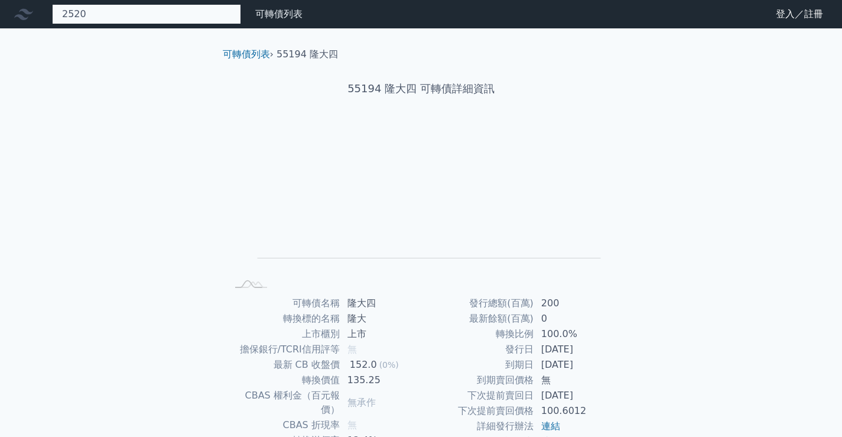
click at [90, 14] on div "2520 無此可轉債" at bounding box center [146, 14] width 189 height 20
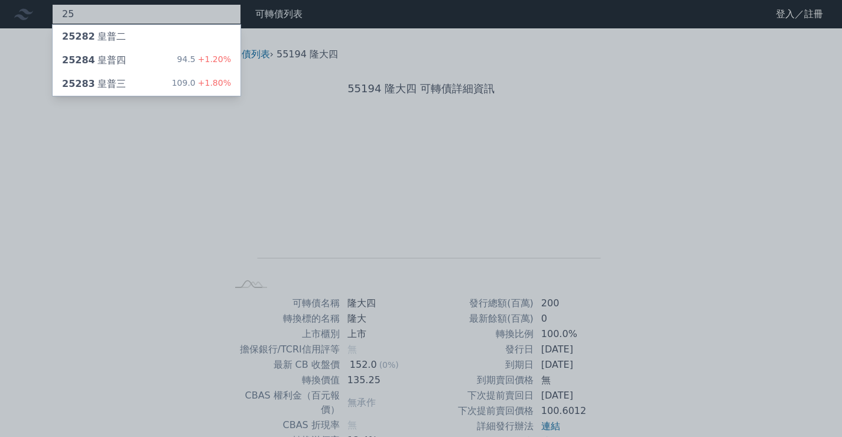
type input "2"
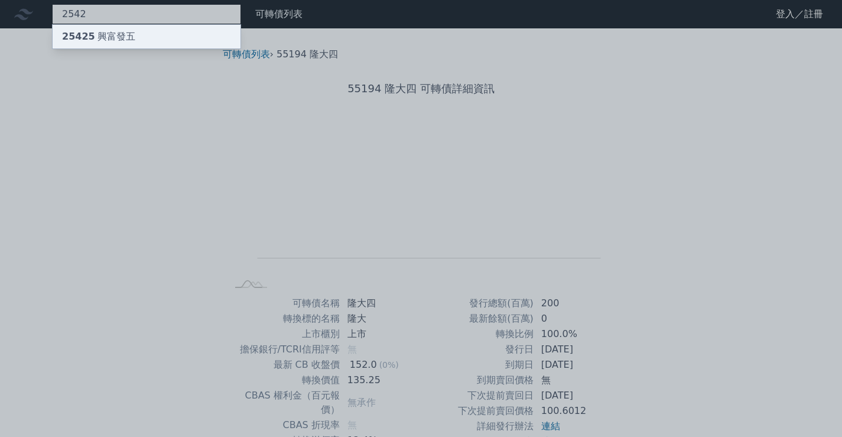
type input "2542"
click at [92, 35] on div "25425 興富發五" at bounding box center [98, 37] width 73 height 14
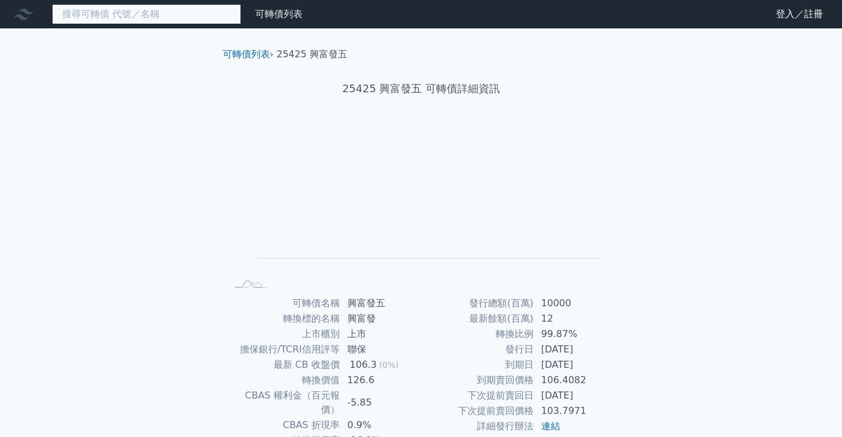
click at [155, 22] on input at bounding box center [146, 14] width 189 height 20
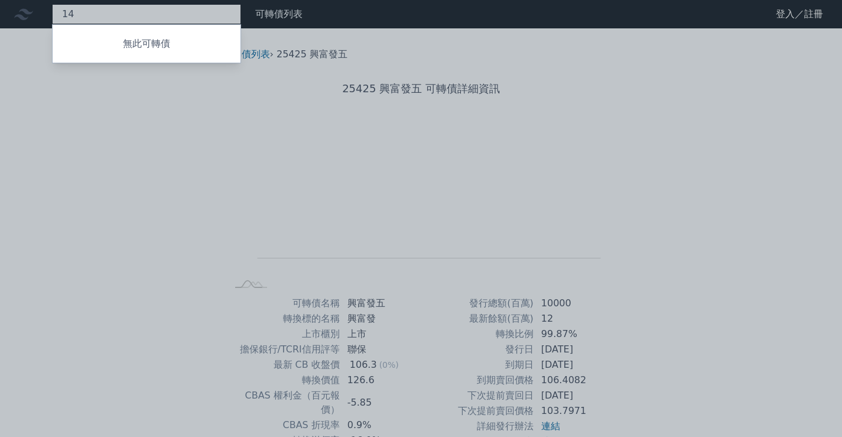
type input "1"
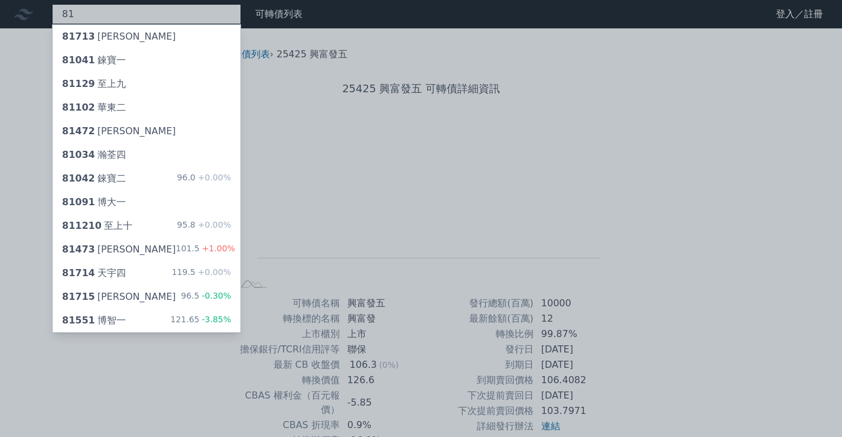
type input "8"
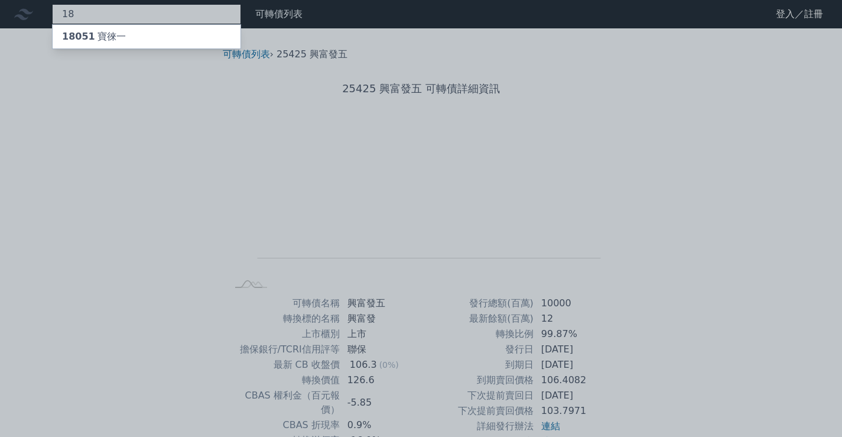
type input "1"
type input "5"
type input "2"
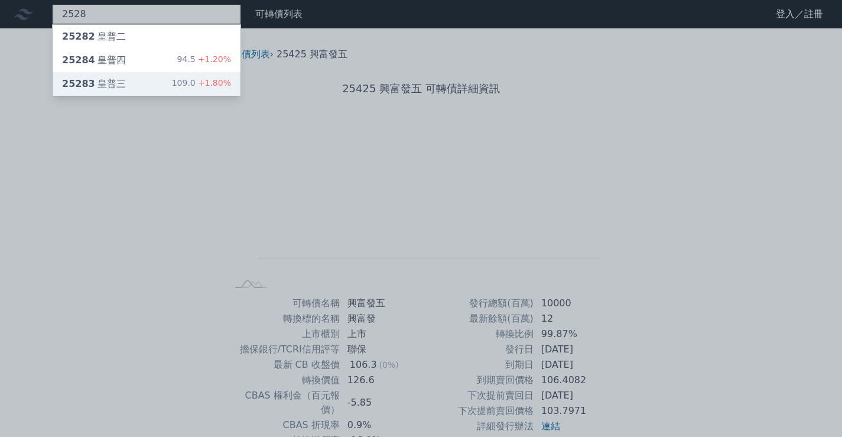
type input "2528"
click at [138, 78] on div "25283 皇普三 109.0 +1.80%" at bounding box center [147, 84] width 188 height 24
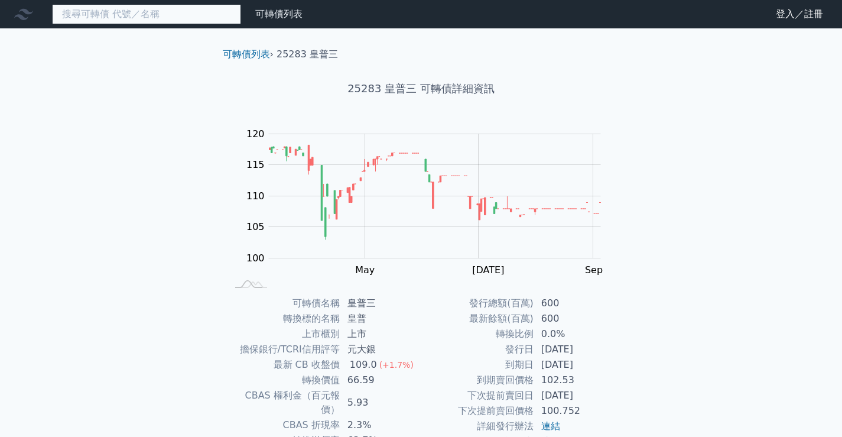
click at [135, 12] on input at bounding box center [146, 14] width 189 height 20
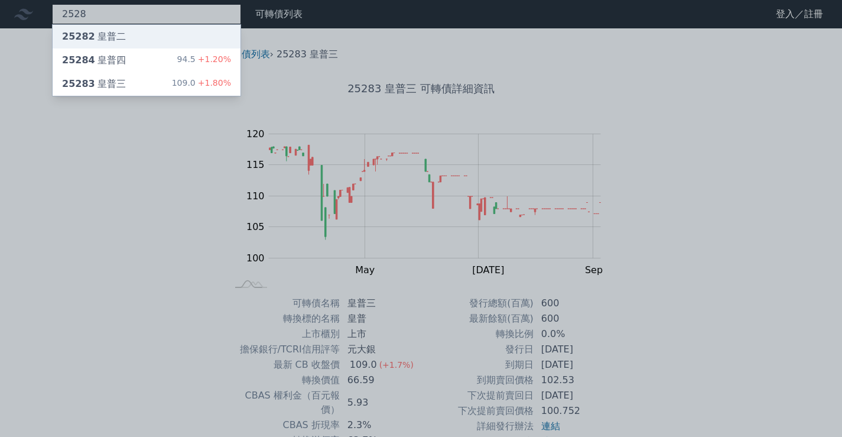
type input "2528"
click at [151, 32] on div "25282 皇普二" at bounding box center [147, 37] width 188 height 24
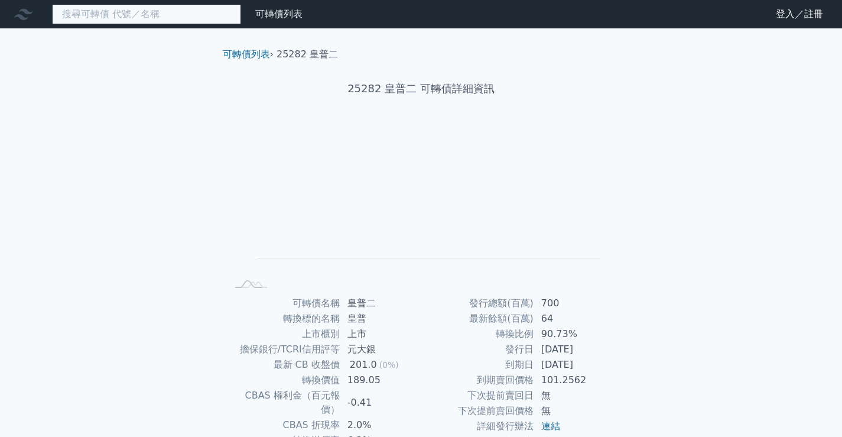
click at [92, 6] on input at bounding box center [146, 14] width 189 height 20
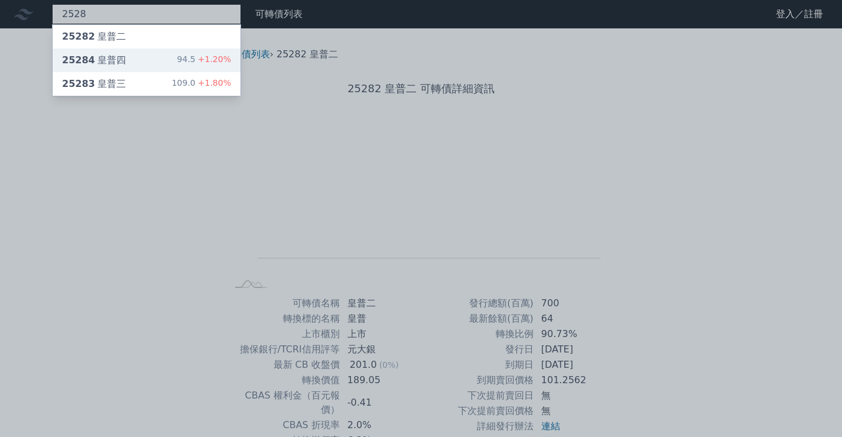
type input "2528"
click at [121, 69] on div "25284 皇普四 94.5 +1.20%" at bounding box center [147, 60] width 188 height 24
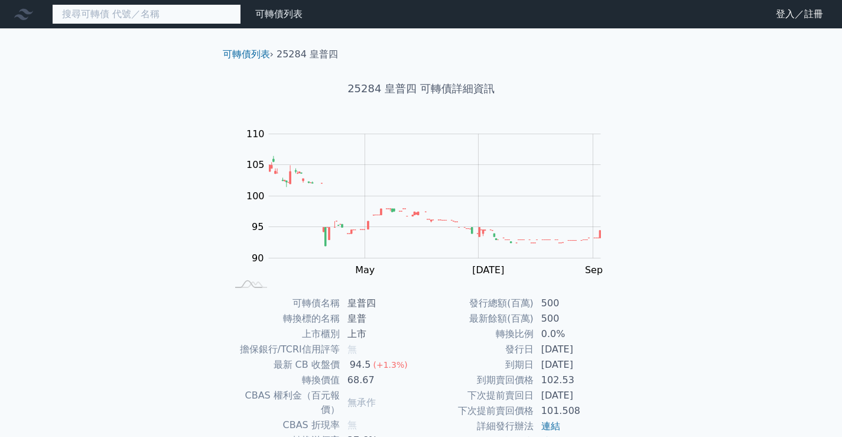
click at [126, 19] on input at bounding box center [146, 14] width 189 height 20
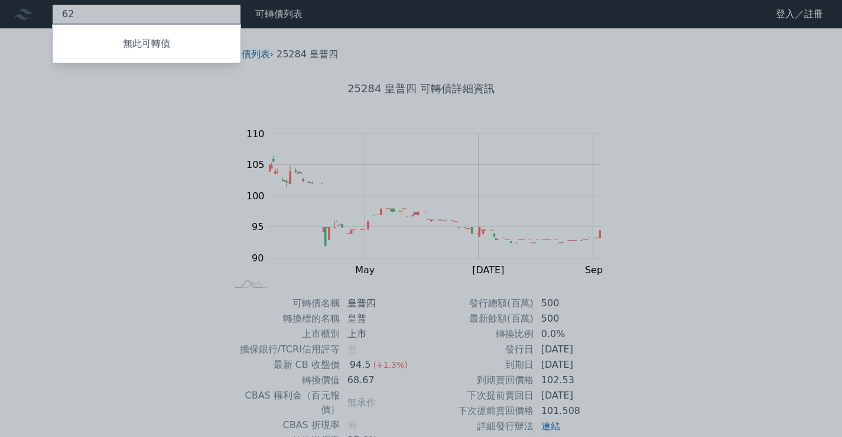
type input "6"
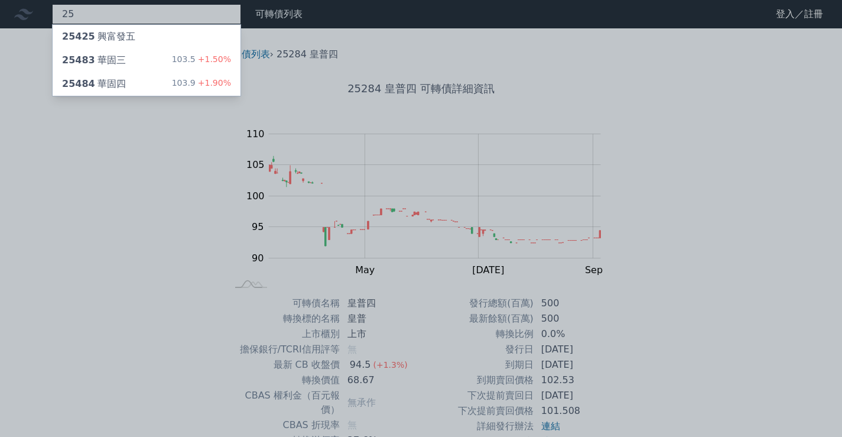
type input "2"
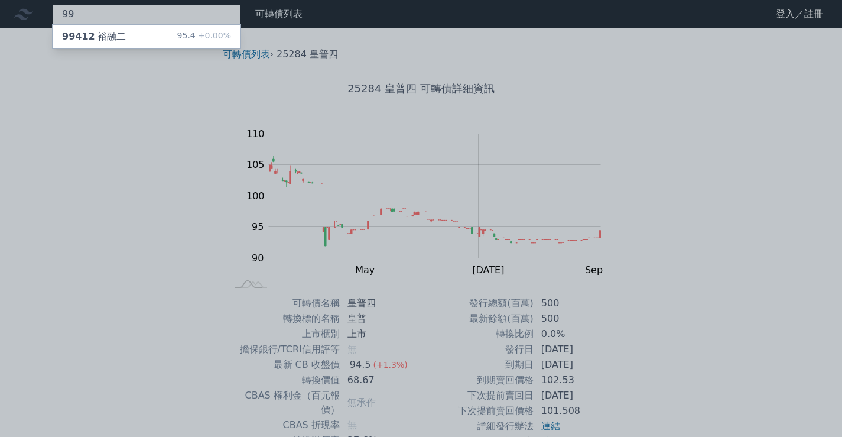
type input "9"
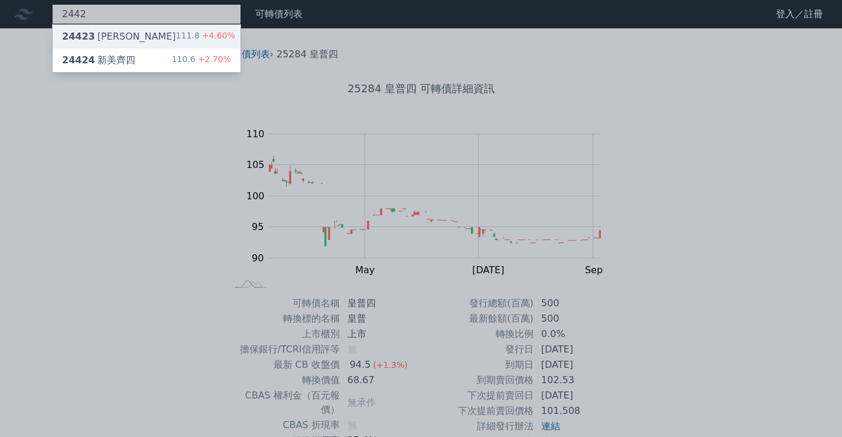
type input "2442"
click at [129, 32] on div "24423 [PERSON_NAME]" at bounding box center [119, 37] width 114 height 14
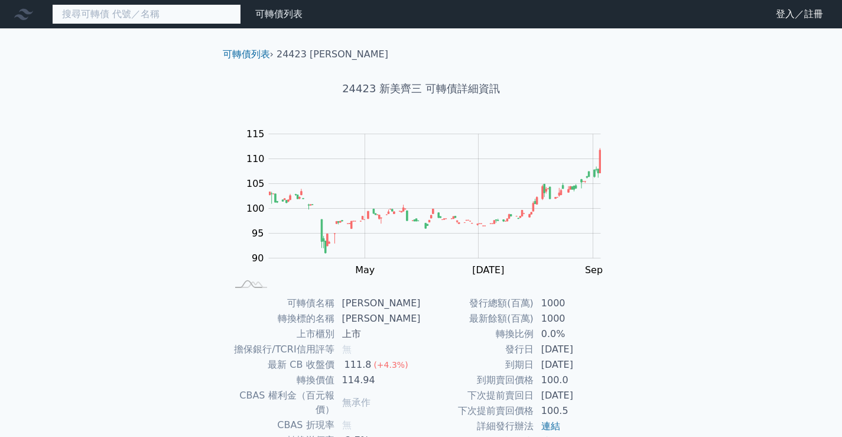
click at [136, 15] on input at bounding box center [146, 14] width 189 height 20
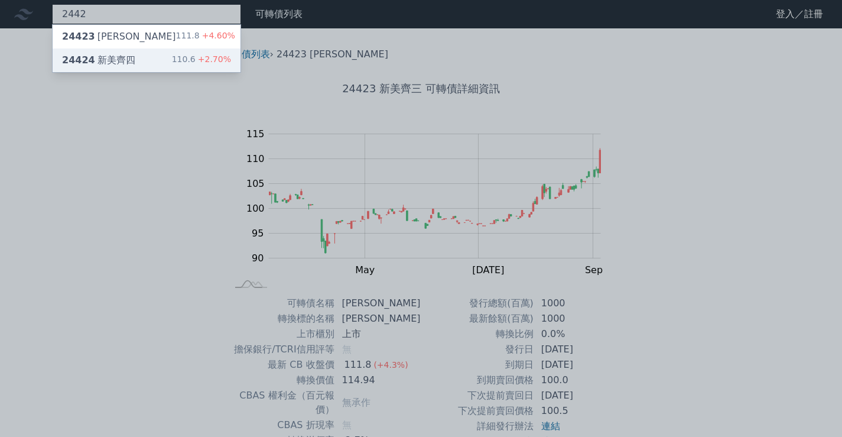
type input "2442"
click at [149, 64] on div "24424 新美齊四 110.6 +2.70%" at bounding box center [147, 60] width 188 height 24
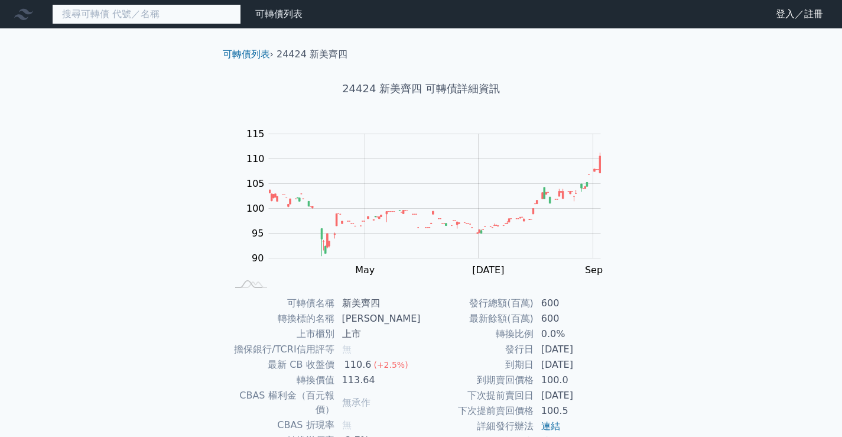
click at [165, 19] on input at bounding box center [146, 14] width 189 height 20
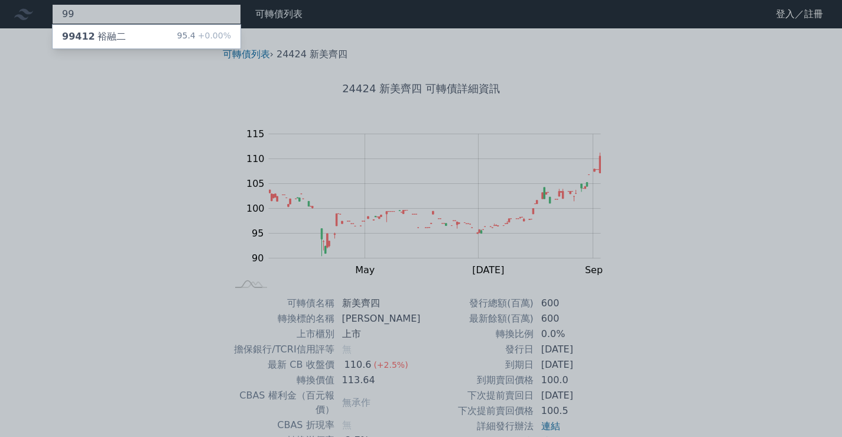
type input "9"
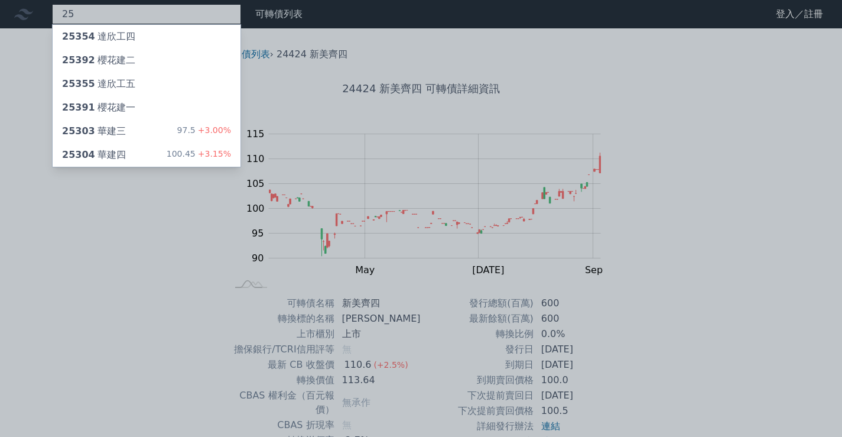
type input "2"
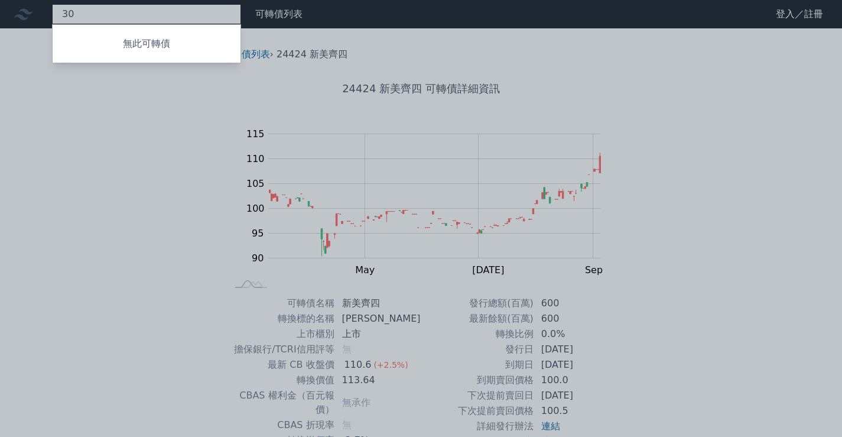
type input "3"
type input "2"
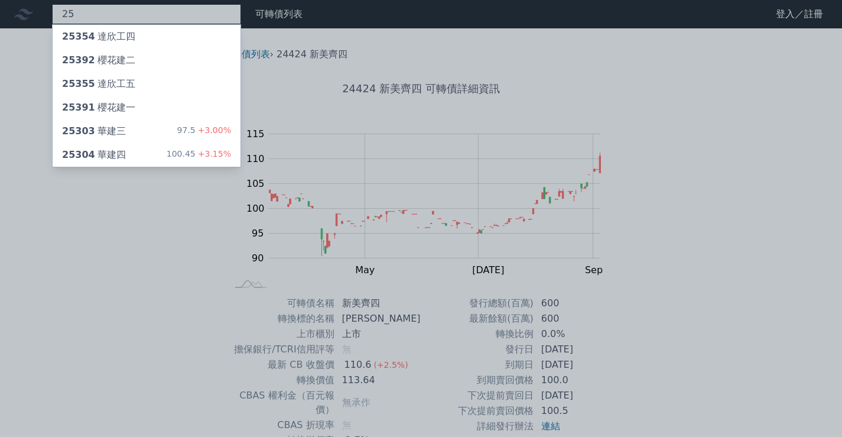
type input "2"
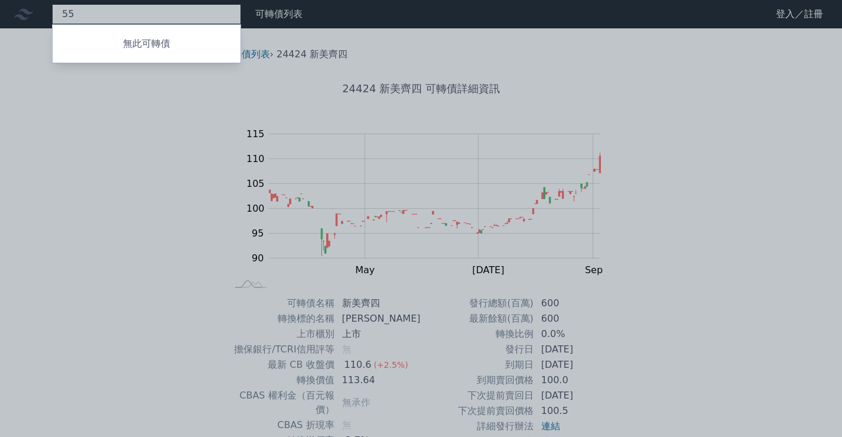
type input "5"
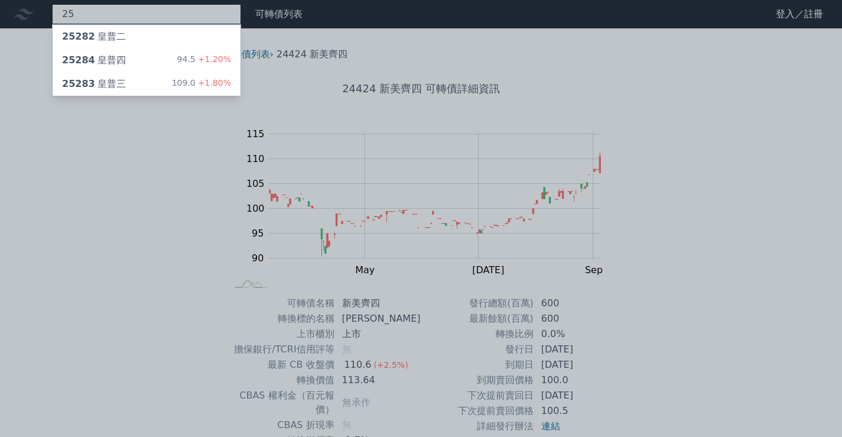
type input "2"
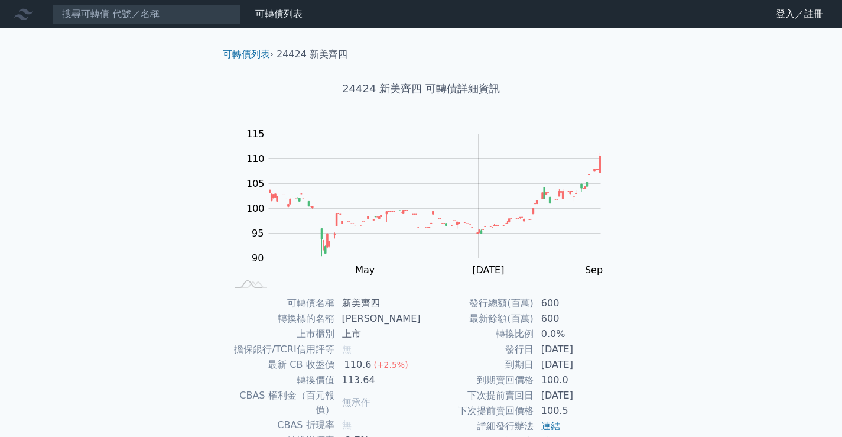
drag, startPoint x: 817, startPoint y: 201, endPoint x: 682, endPoint y: 164, distance: 139.9
click at [817, 201] on div "可轉債列表 財務數據 可轉債列表 財務數據 登入／註冊 登入／註冊 可轉債列表 › 24424 新美齊四 24424 新美齊四 可轉債詳細資訊 Zoom Ou…" at bounding box center [421, 280] width 842 height 561
click at [139, 14] on input at bounding box center [146, 14] width 189 height 20
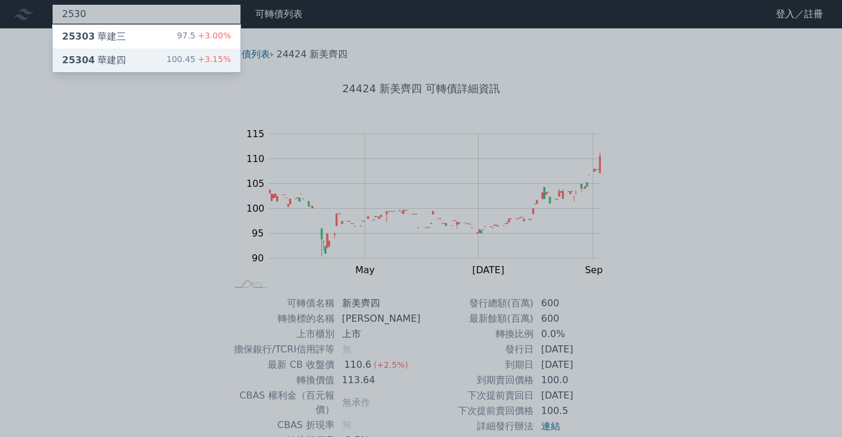
type input "2530"
click at [121, 60] on div "25304 華建四" at bounding box center [94, 60] width 64 height 14
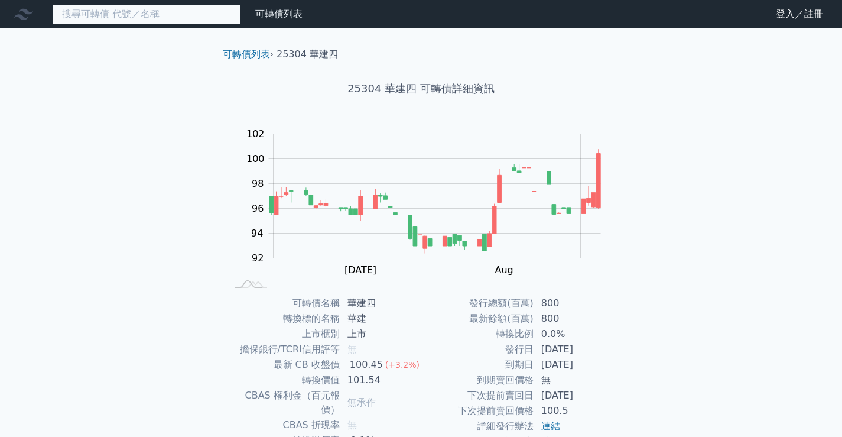
click at [158, 7] on input at bounding box center [146, 14] width 189 height 20
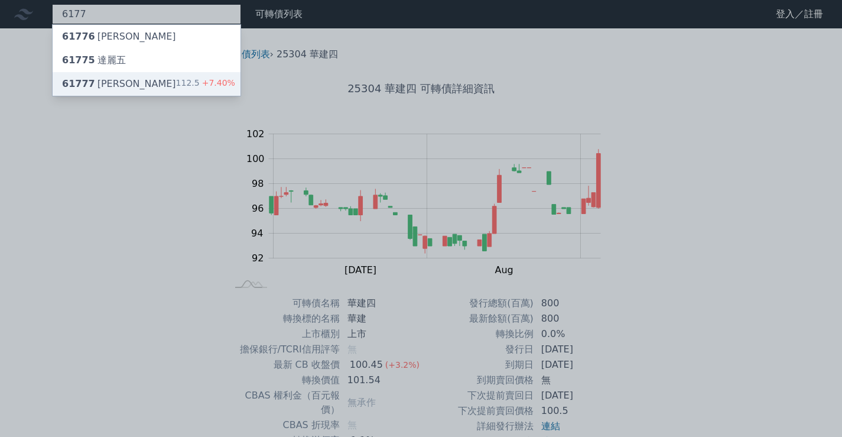
type input "6177"
click at [132, 83] on div "61777 達麗七 112.5 +7.40%" at bounding box center [147, 84] width 188 height 24
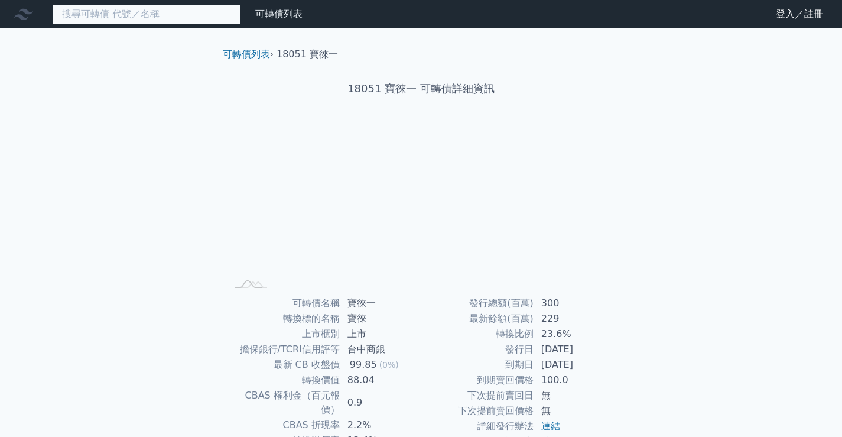
click at [151, 23] on input at bounding box center [146, 14] width 189 height 20
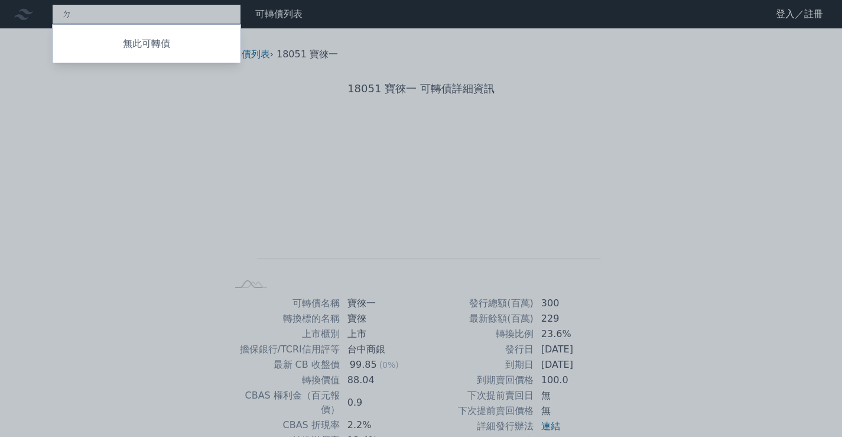
type input "ㄉˋ"
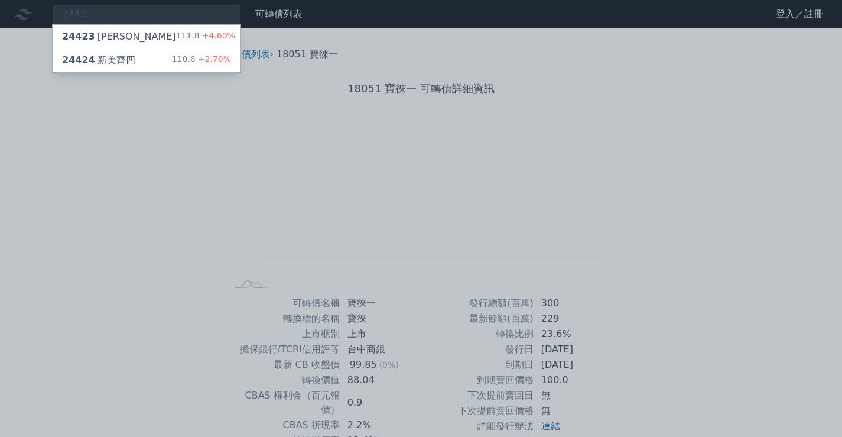
drag, startPoint x: 99, startPoint y: 13, endPoint x: 40, endPoint y: 6, distance: 59.4
click at [40, 6] on div at bounding box center [421, 218] width 842 height 437
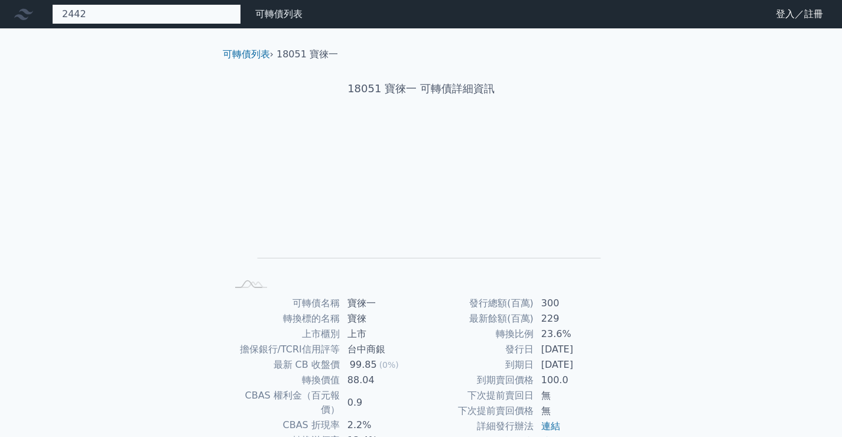
click at [92, 13] on div "2442 24423 新美齊三 111.8 +4.60% 24424 新美齊四 110.6 +2.70%" at bounding box center [146, 14] width 189 height 20
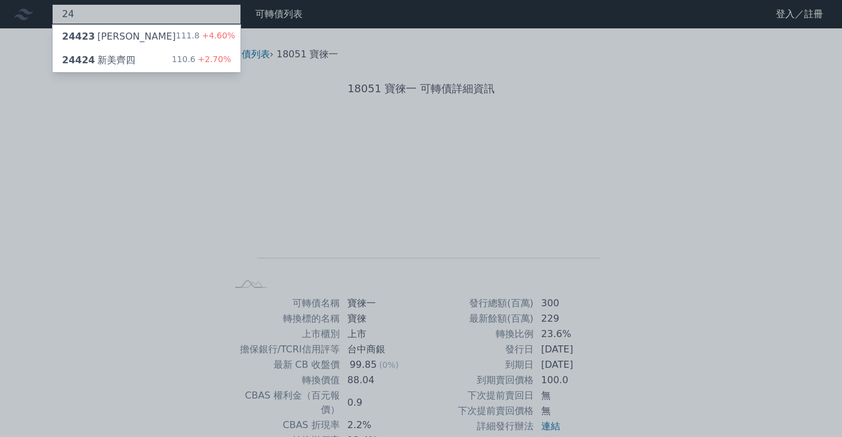
type input "2"
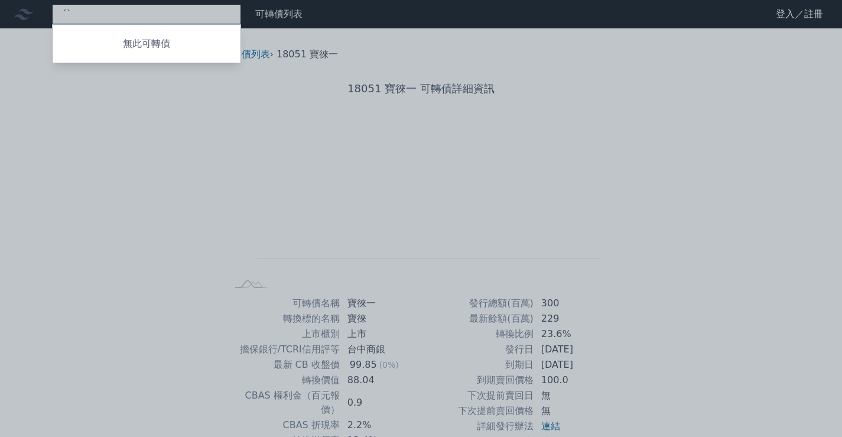
type input "ˊ"
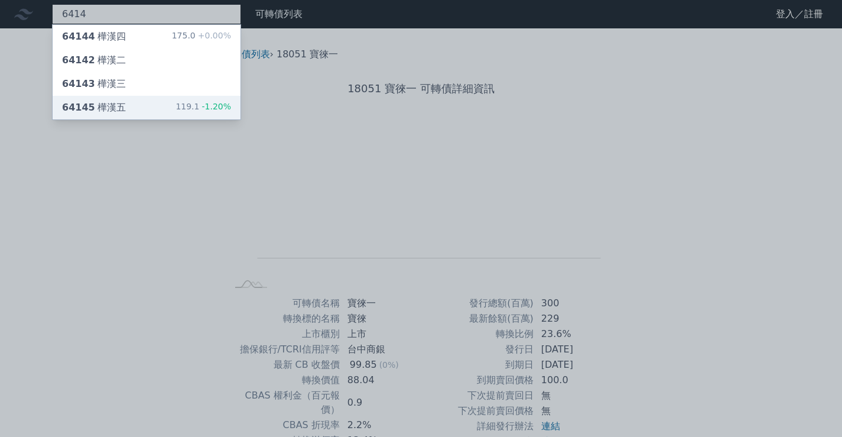
type input "6414"
click at [123, 106] on div "64145 樺漢五 119.1 -1.20%" at bounding box center [147, 108] width 188 height 24
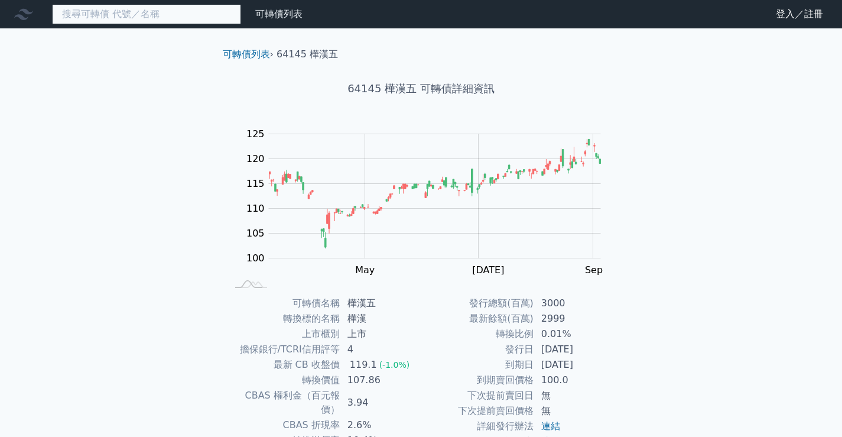
click at [91, 22] on input at bounding box center [146, 14] width 189 height 20
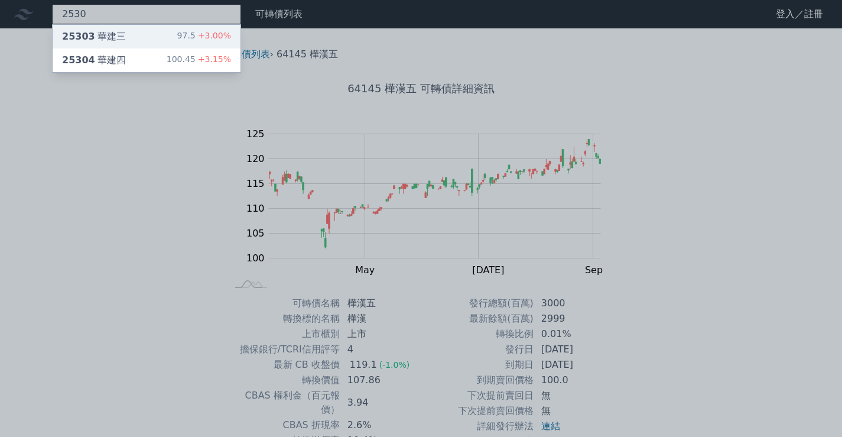
type input "2530"
click at [144, 35] on div "25303 華建三 97.5 +3.00%" at bounding box center [147, 37] width 188 height 24
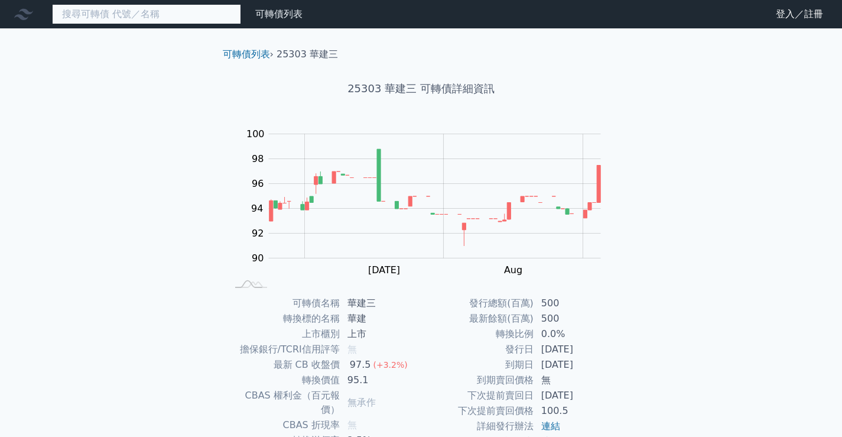
click at [136, 17] on input at bounding box center [146, 14] width 189 height 20
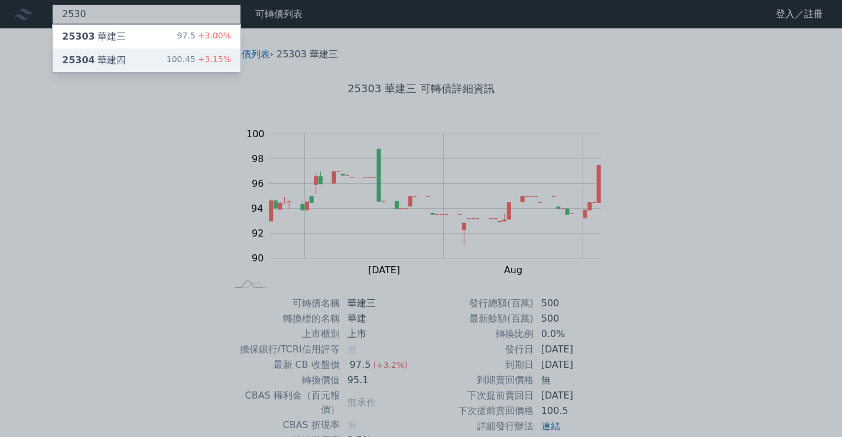
type input "2530"
click at [126, 50] on div "25304 華建四 100.45 +3.15%" at bounding box center [147, 60] width 188 height 24
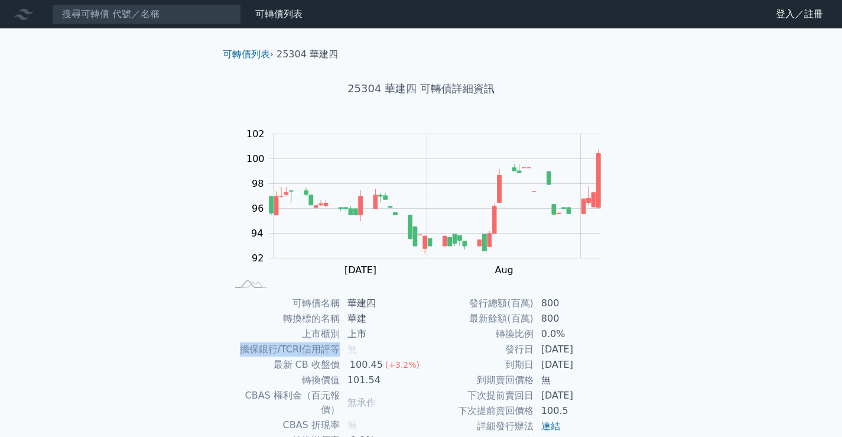
drag, startPoint x: 231, startPoint y: 352, endPoint x: 339, endPoint y: 353, distance: 107.6
click at [339, 353] on td "擔保銀行/TCRI信用評等" at bounding box center [283, 349] width 113 height 15
copy td "擔保銀行/TCRI信用評等"
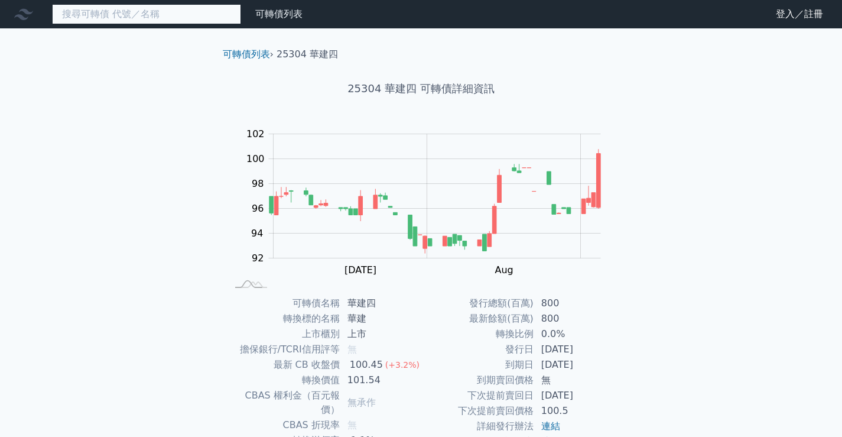
click at [129, 17] on input at bounding box center [146, 14] width 189 height 20
type input "ㄉˋ"
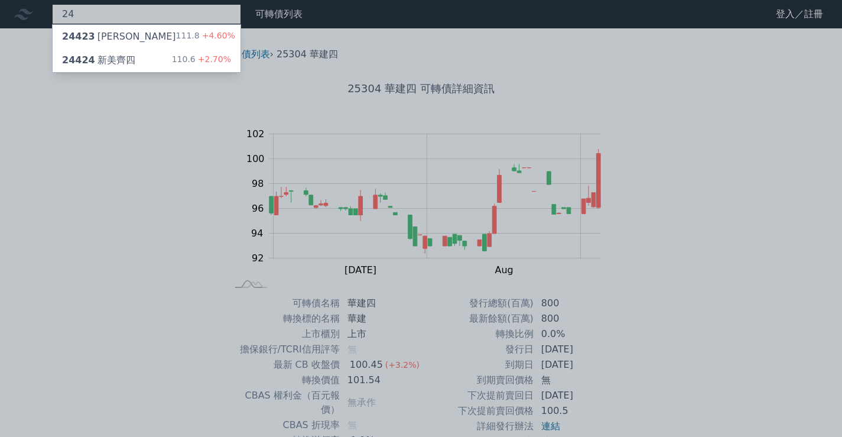
type input "2"
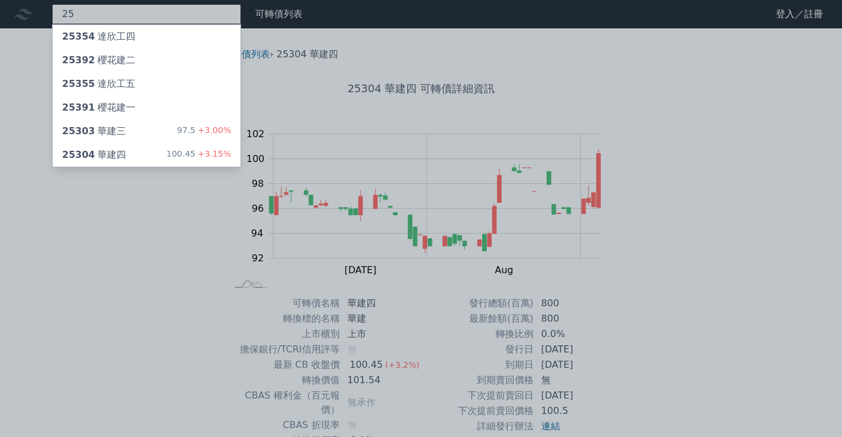
type input "2"
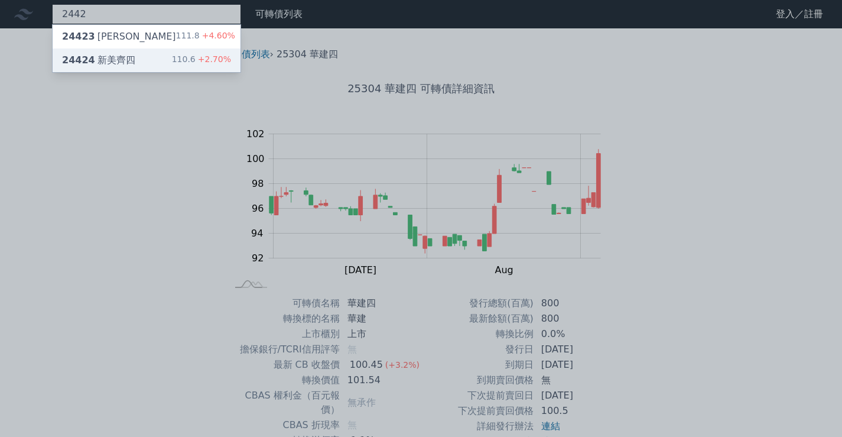
type input "2442"
click at [126, 52] on div "24424 新美齊四 110.6 +2.70%" at bounding box center [147, 60] width 188 height 24
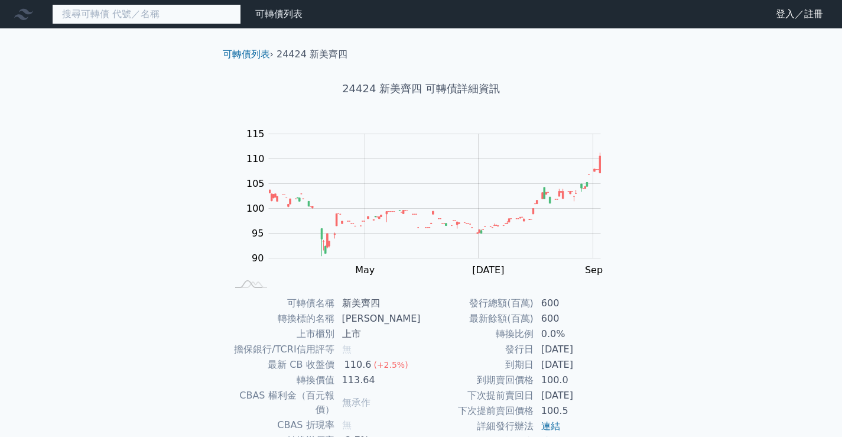
click at [107, 14] on input at bounding box center [146, 14] width 189 height 20
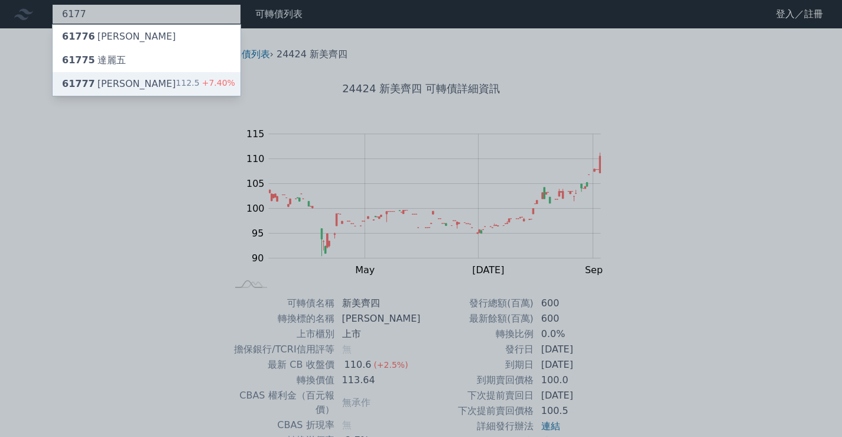
type input "6177"
click at [131, 77] on div "61777 達麗七 112.5 +7.40%" at bounding box center [147, 84] width 188 height 24
